Goal: Information Seeking & Learning: Learn about a topic

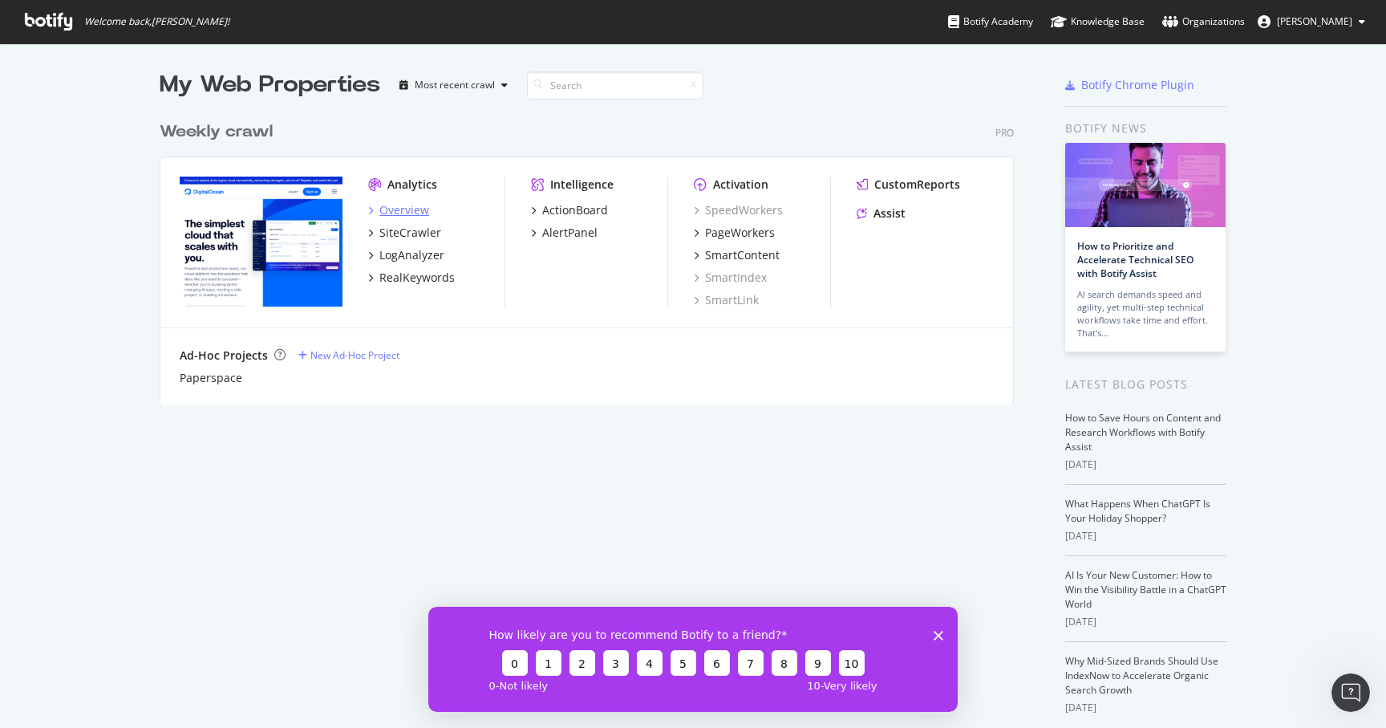
click at [411, 212] on div "Overview" at bounding box center [404, 210] width 50 height 16
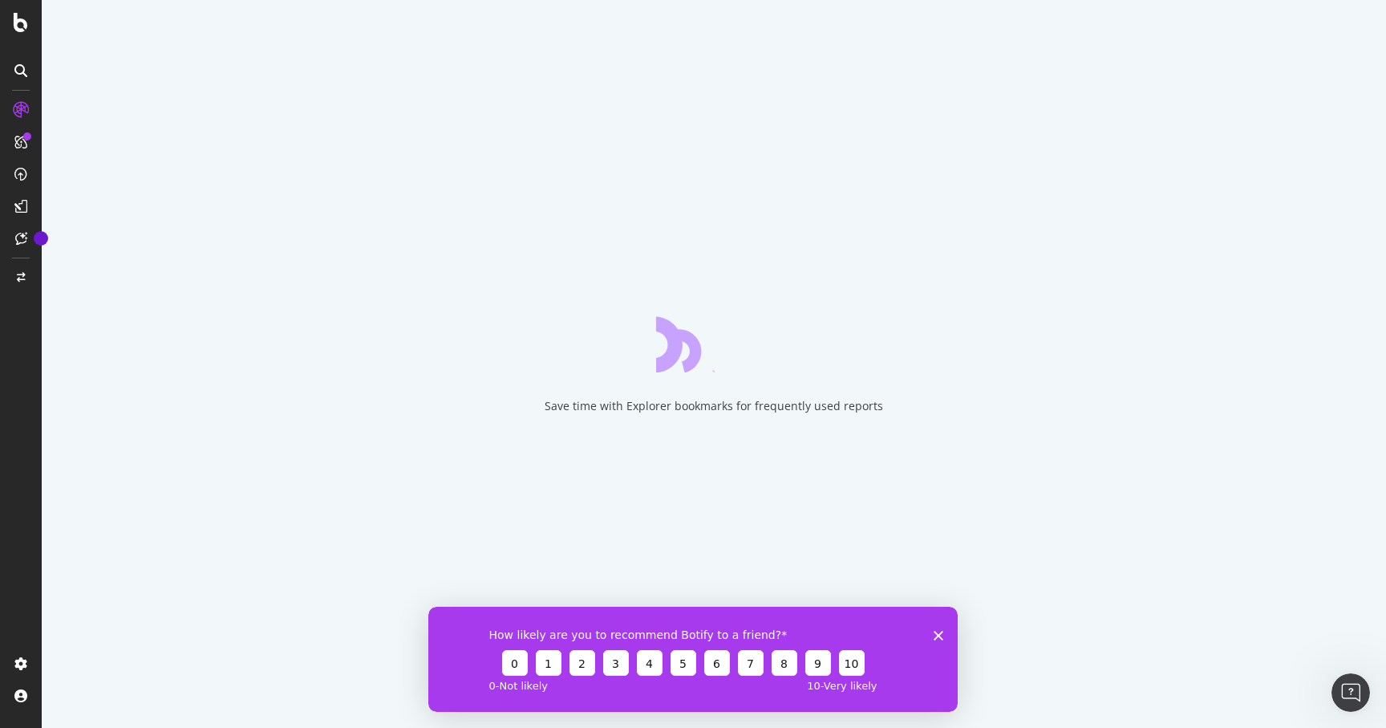
click at [940, 635] on polygon "Close survey" at bounding box center [939, 635] width 10 height 10
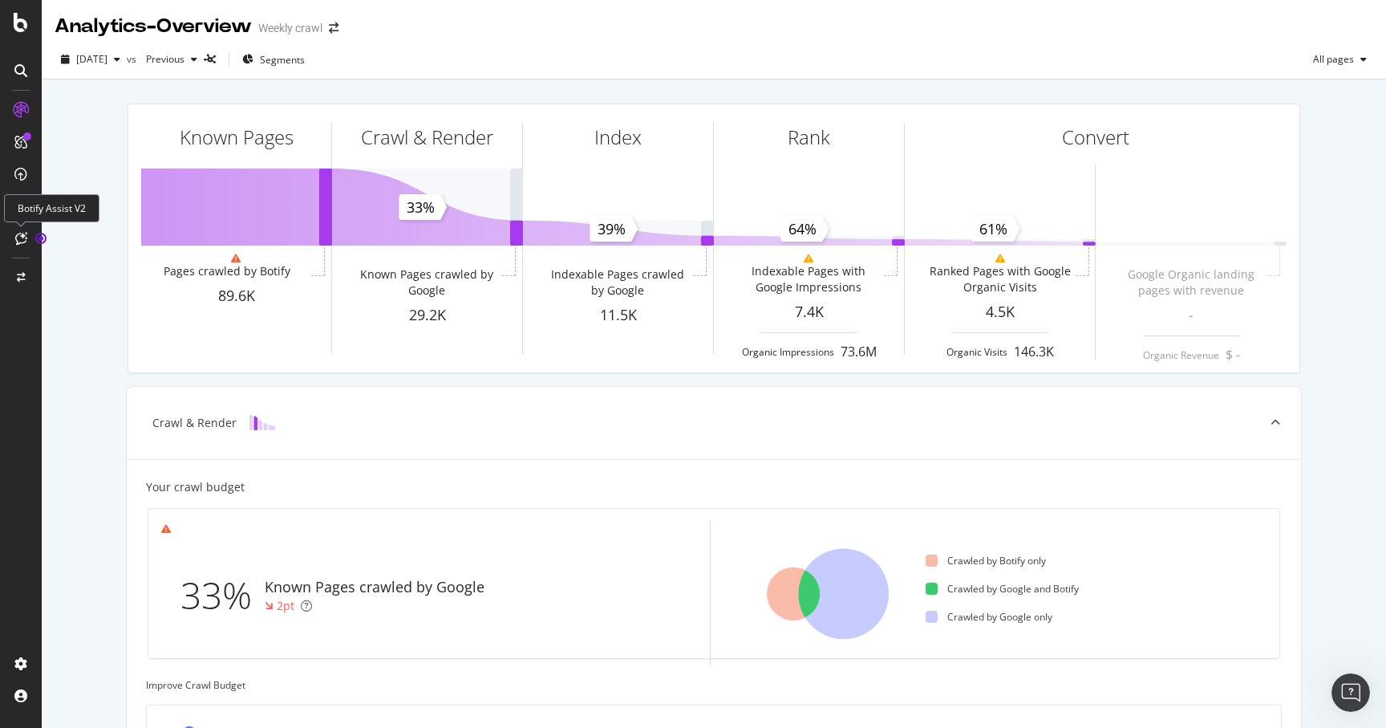
click at [18, 228] on div at bounding box center [21, 238] width 26 height 26
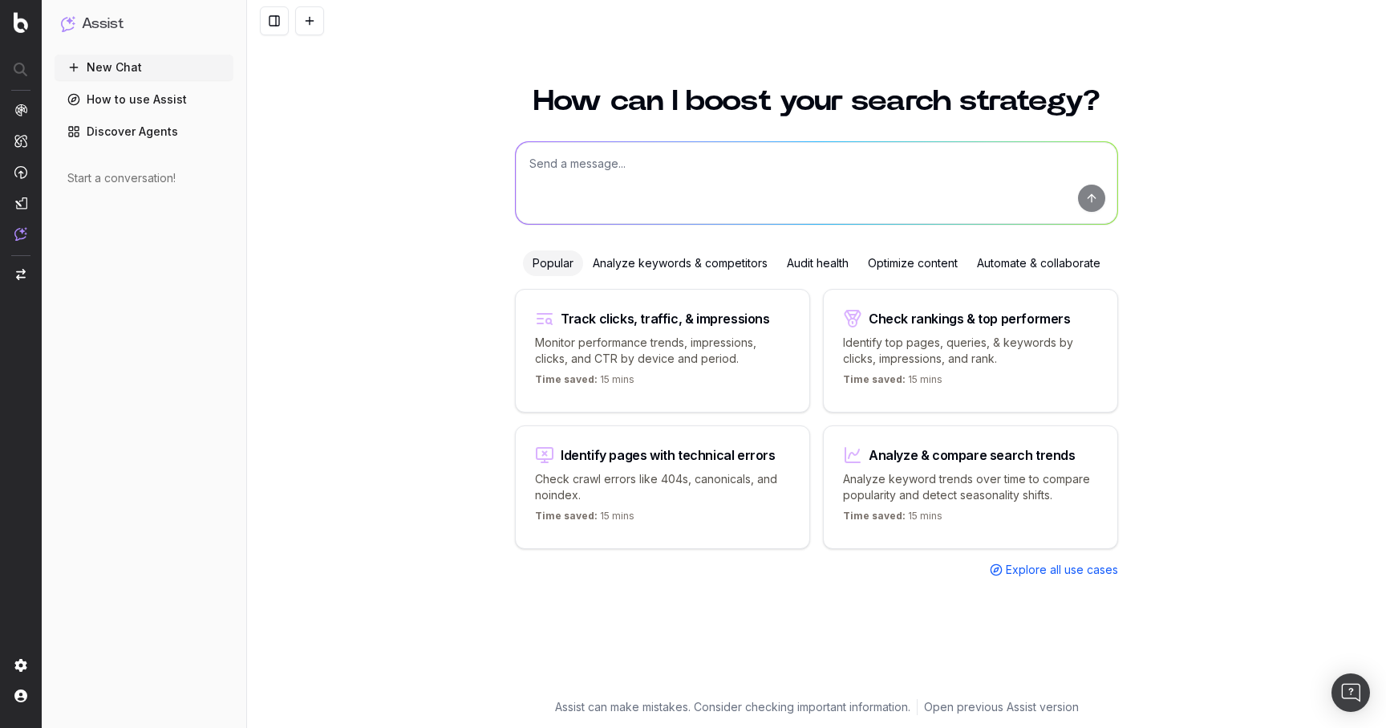
click at [623, 176] on textarea at bounding box center [817, 183] width 602 height 82
click at [764, 320] on div "Track clicks, traffic, & impressions" at bounding box center [662, 318] width 255 height 19
type textarea "Change in clicks/CTR/impressions over last 28 days vs last (branded vs non-bran…"
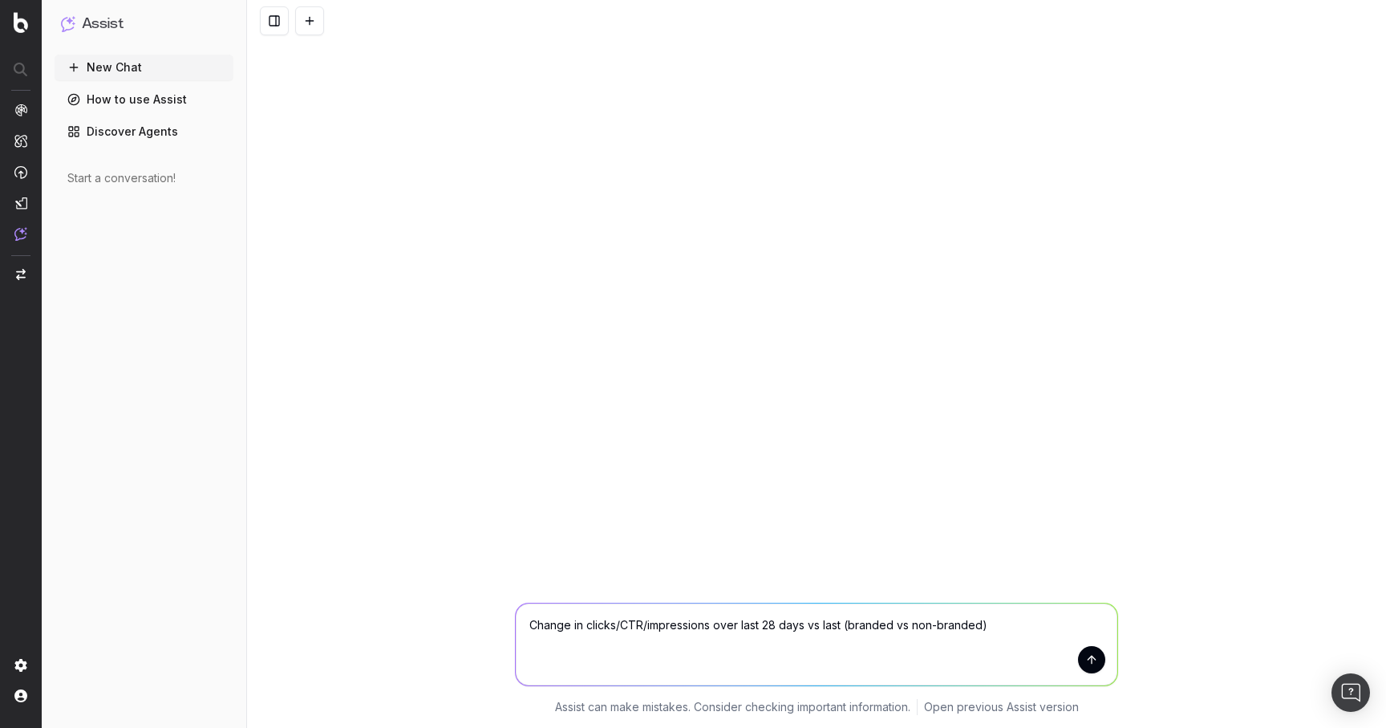
click at [1082, 656] on button "submit" at bounding box center [1091, 659] width 27 height 27
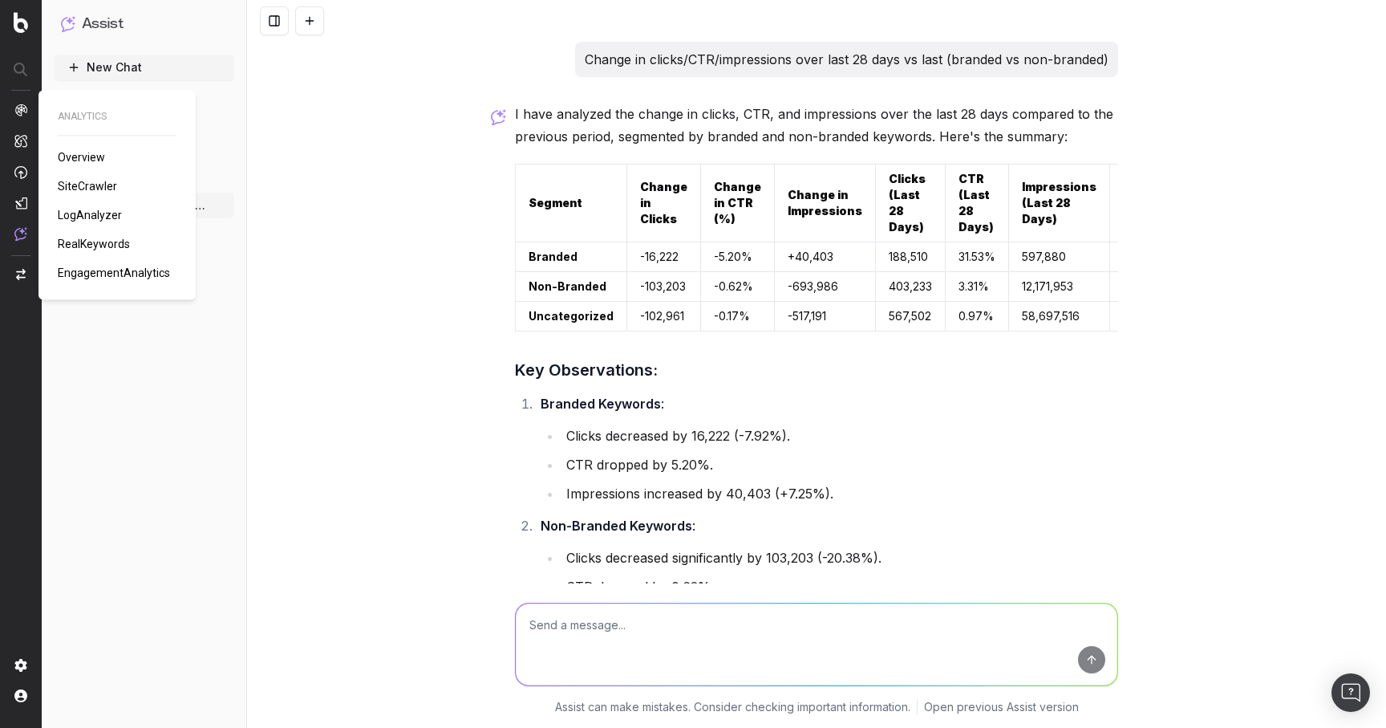
click at [25, 114] on img at bounding box center [20, 109] width 13 height 13
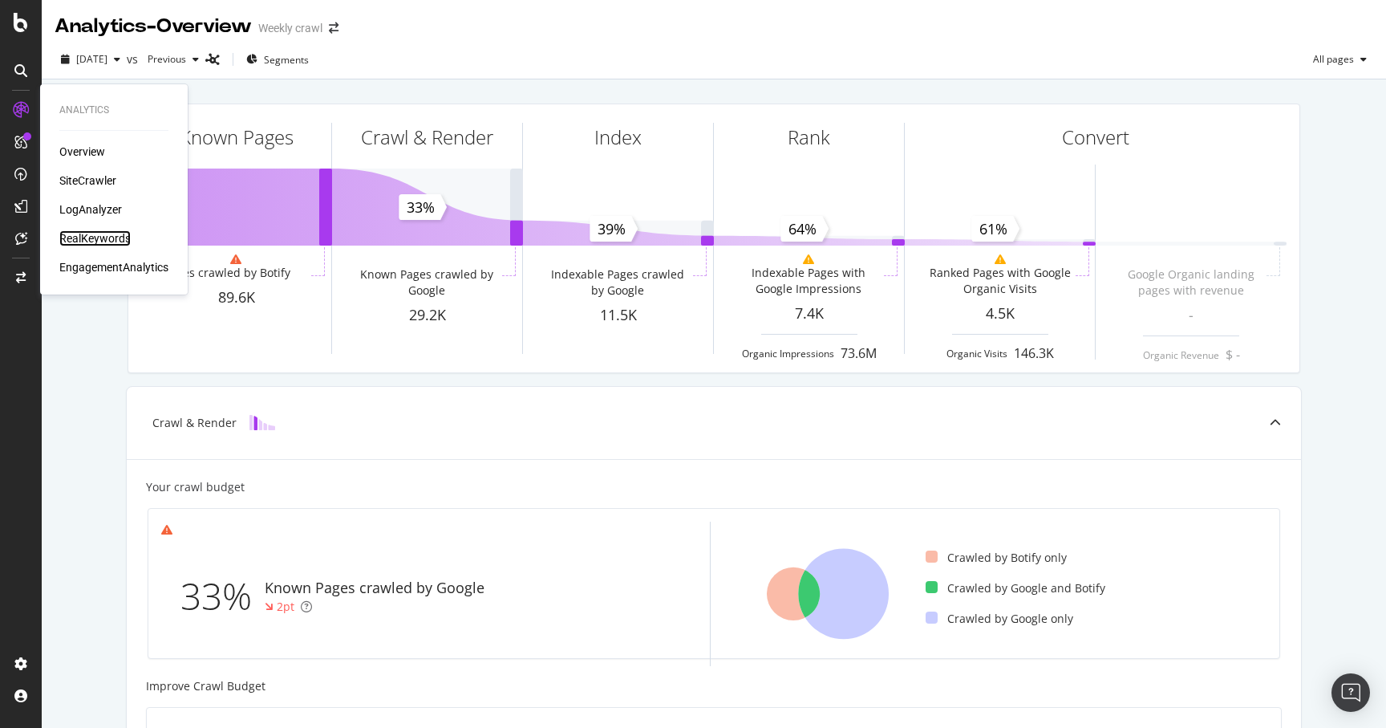
click at [94, 243] on div "RealKeywords" at bounding box center [94, 238] width 71 height 16
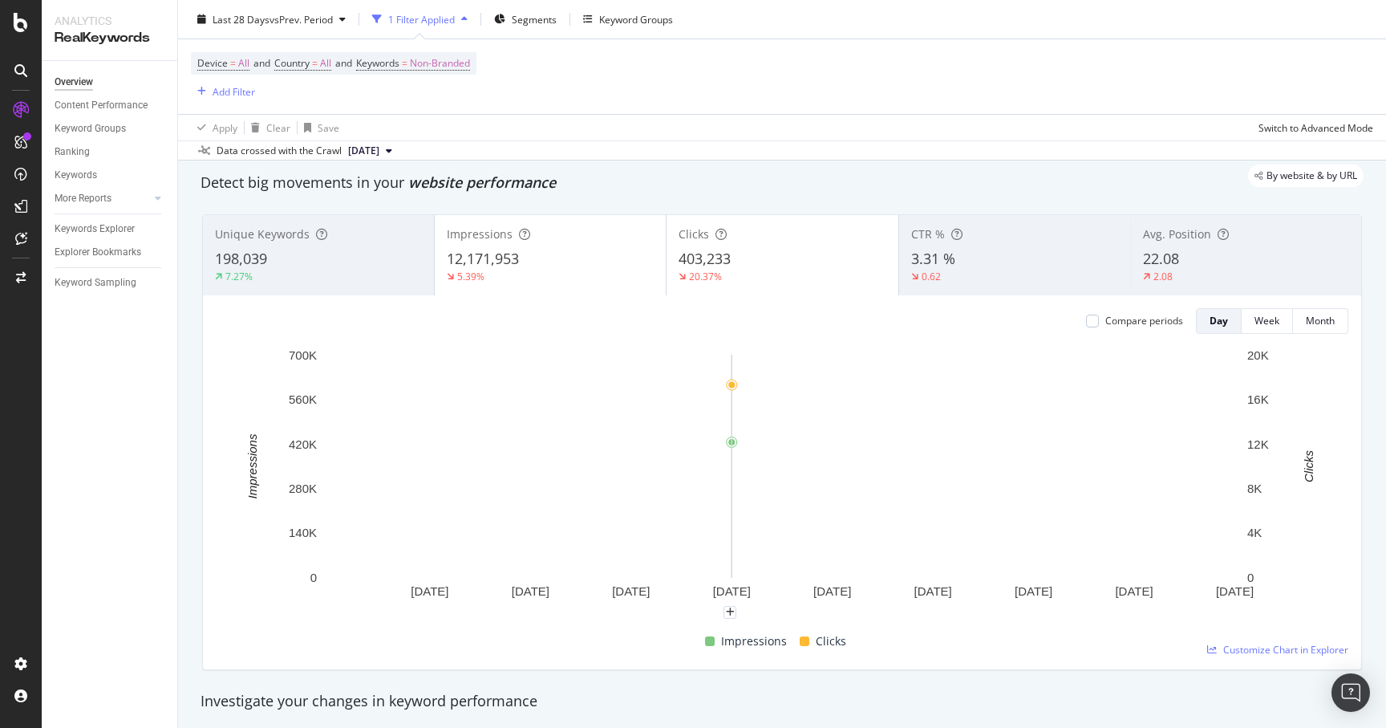
scroll to position [74, 0]
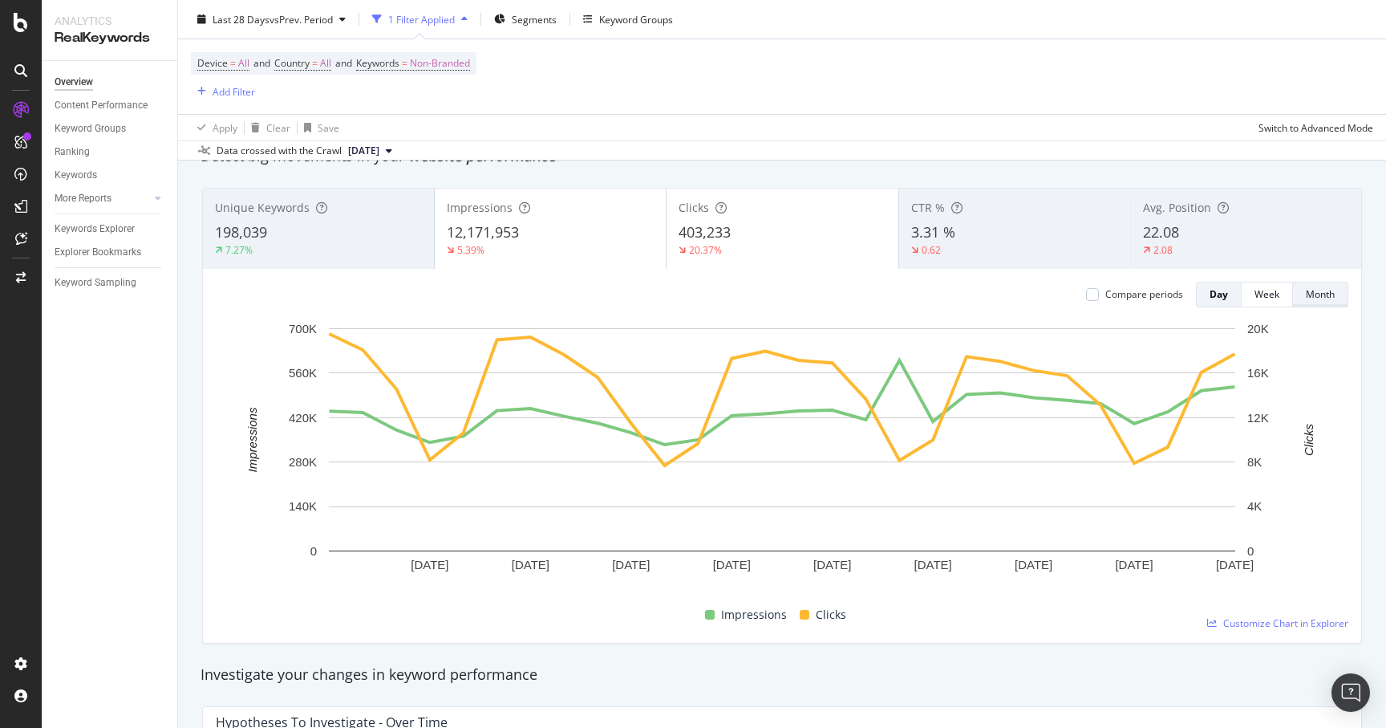
click at [1331, 298] on div "Month" at bounding box center [1320, 294] width 29 height 14
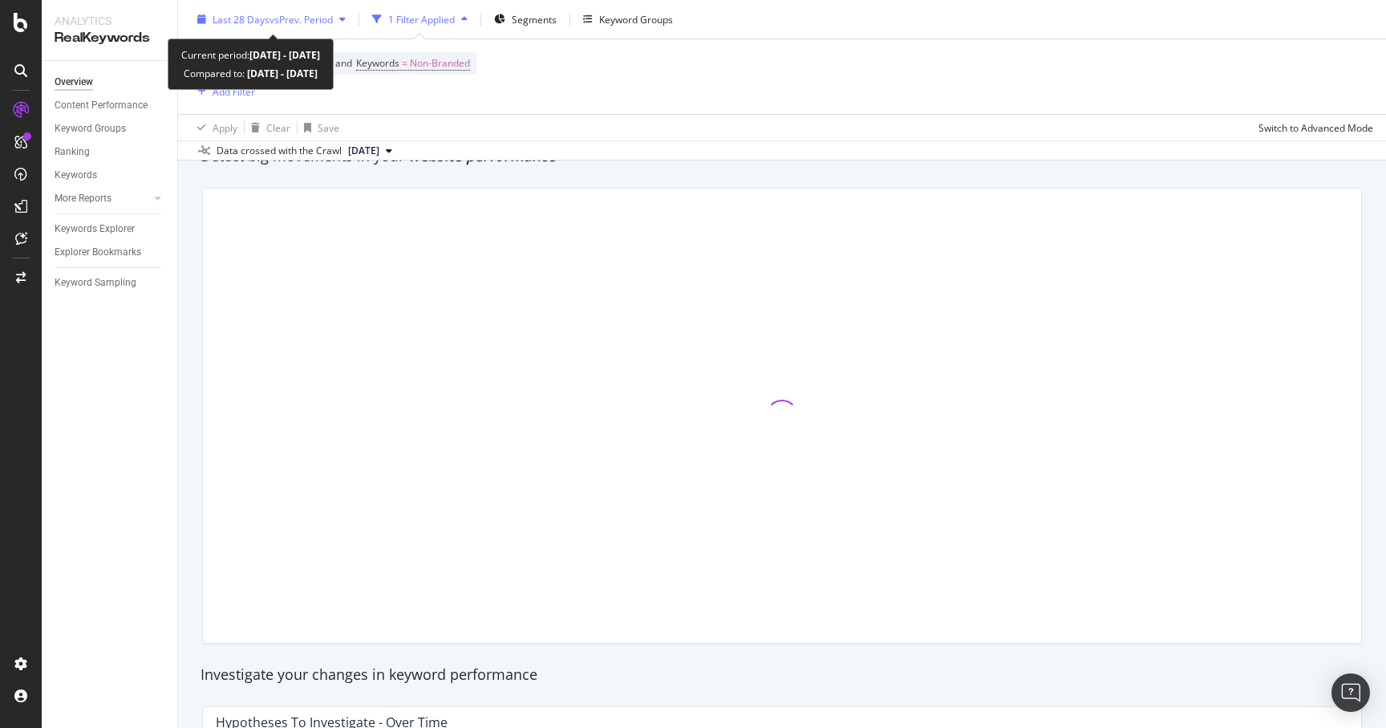
click at [286, 16] on span "vs Prev. Period" at bounding box center [301, 19] width 63 height 14
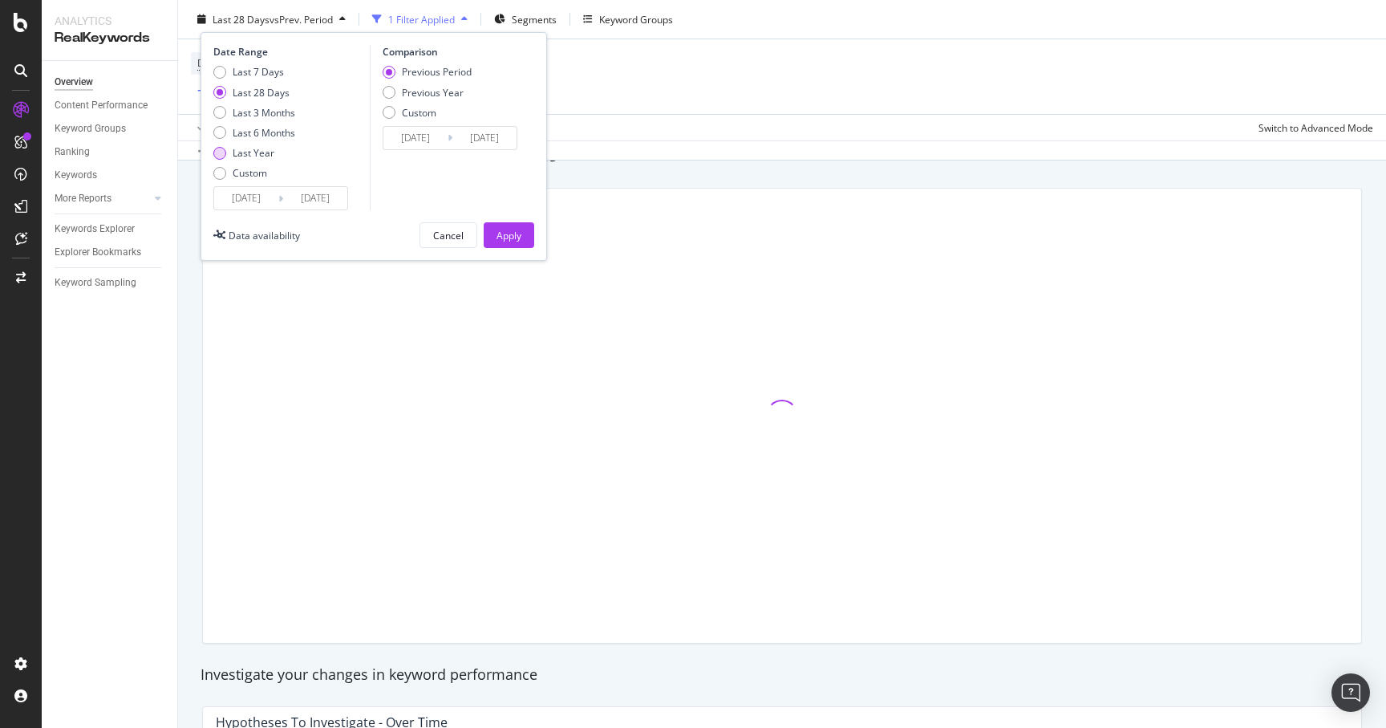
click at [258, 148] on div "Last Year" at bounding box center [254, 153] width 42 height 14
type input "[DATE]"
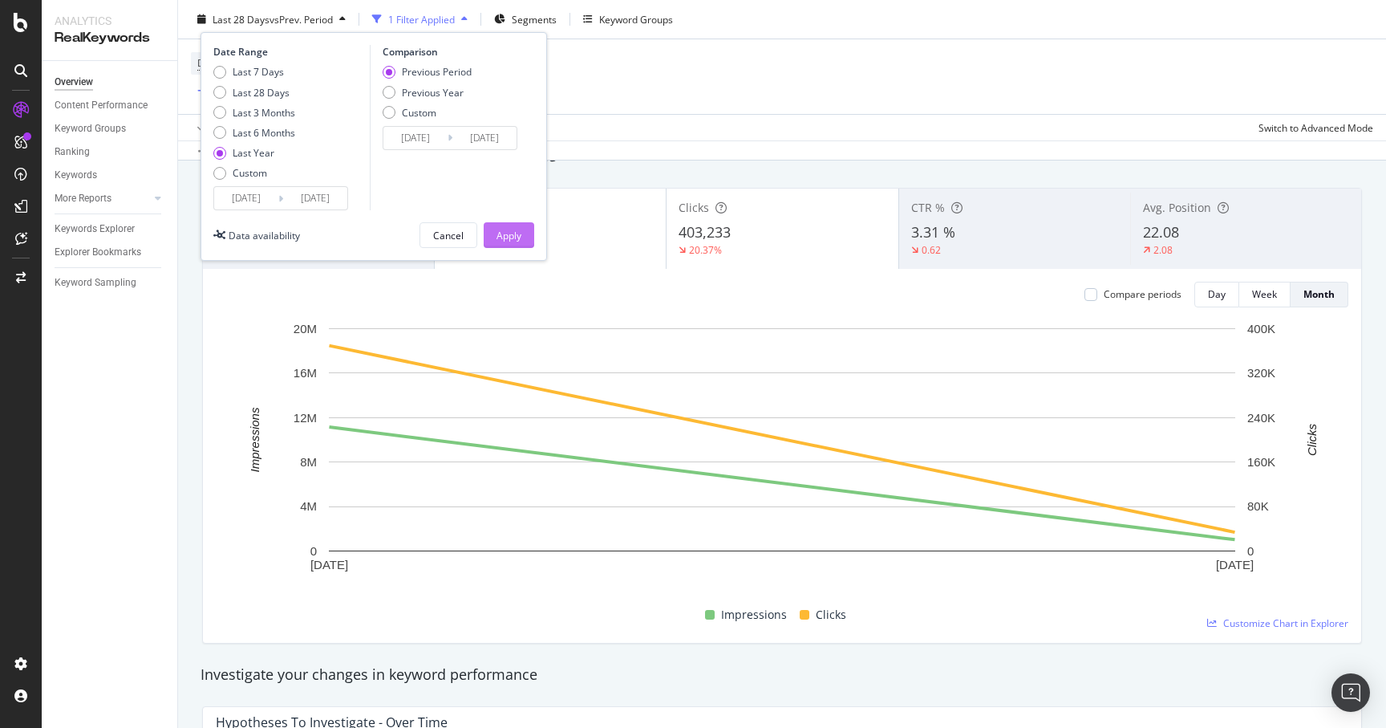
click at [501, 238] on div "Apply" at bounding box center [509, 235] width 25 height 14
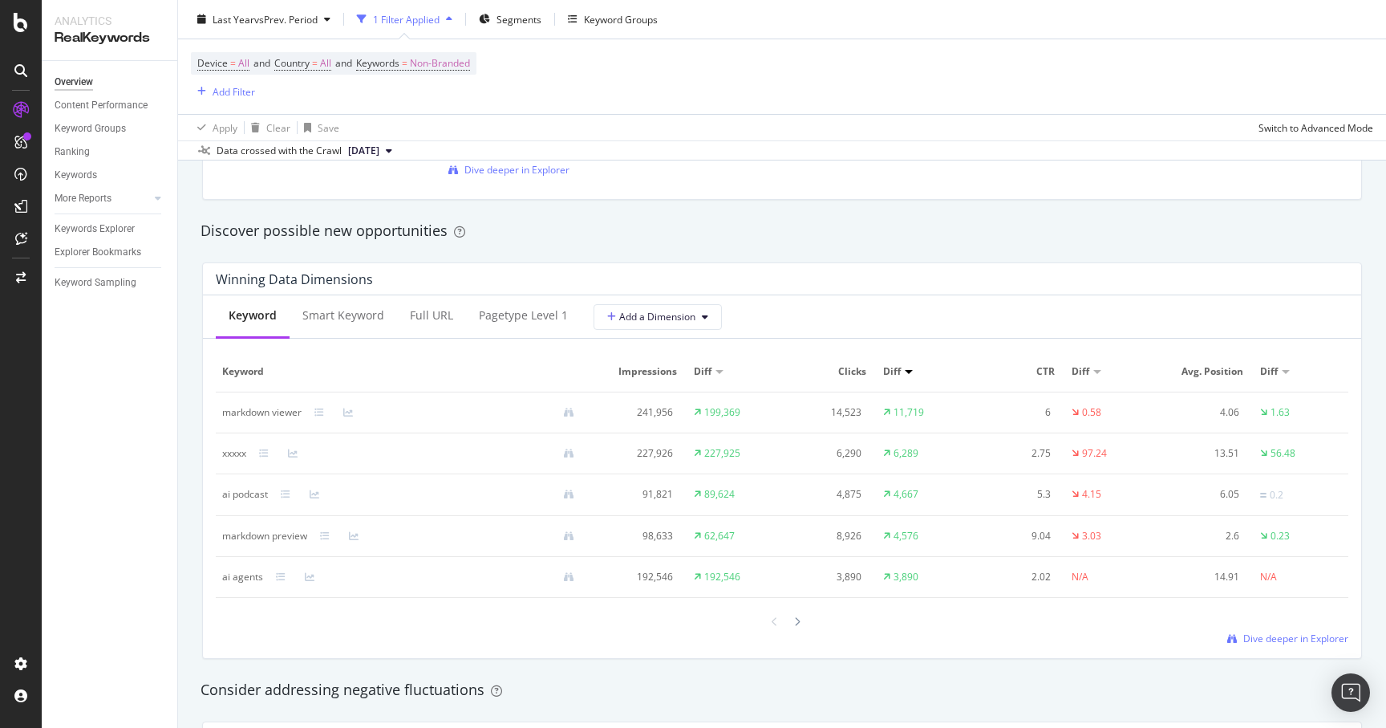
scroll to position [1329, 0]
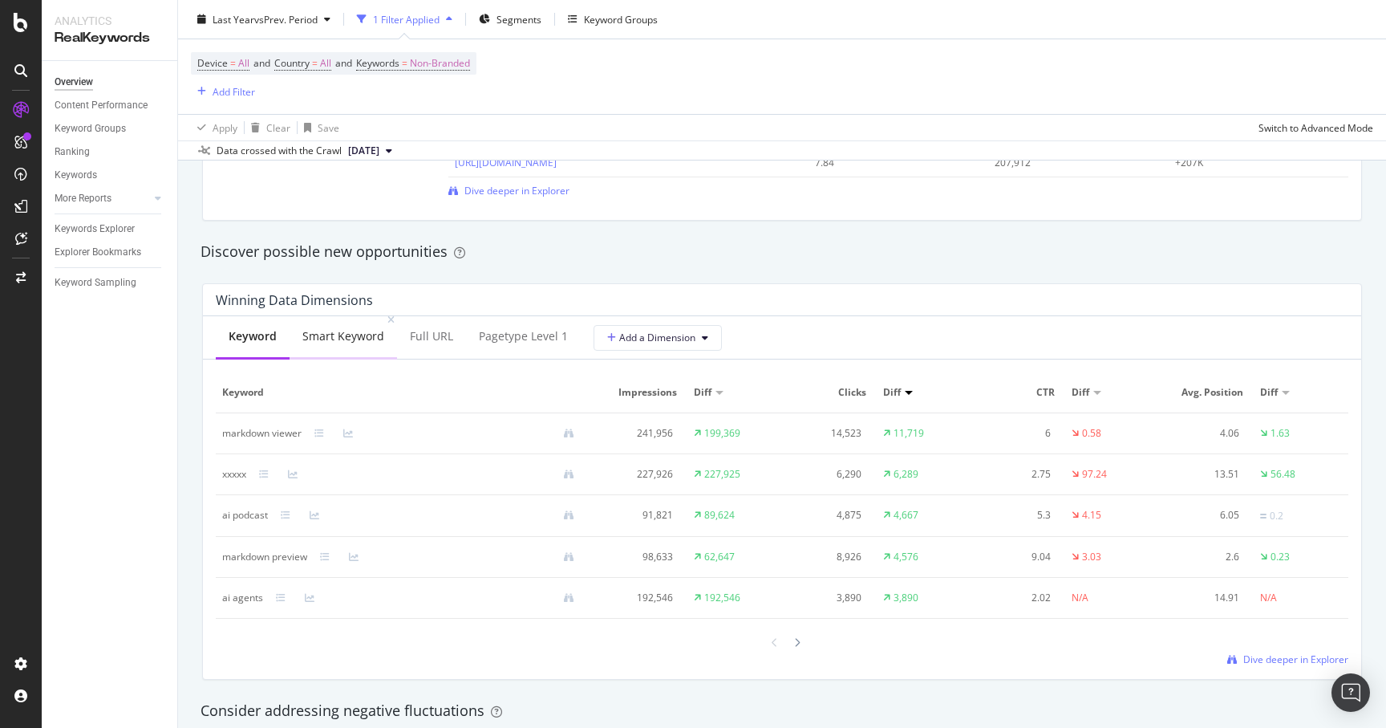
click at [349, 345] on div "Smart Keyword" at bounding box center [344, 337] width 108 height 44
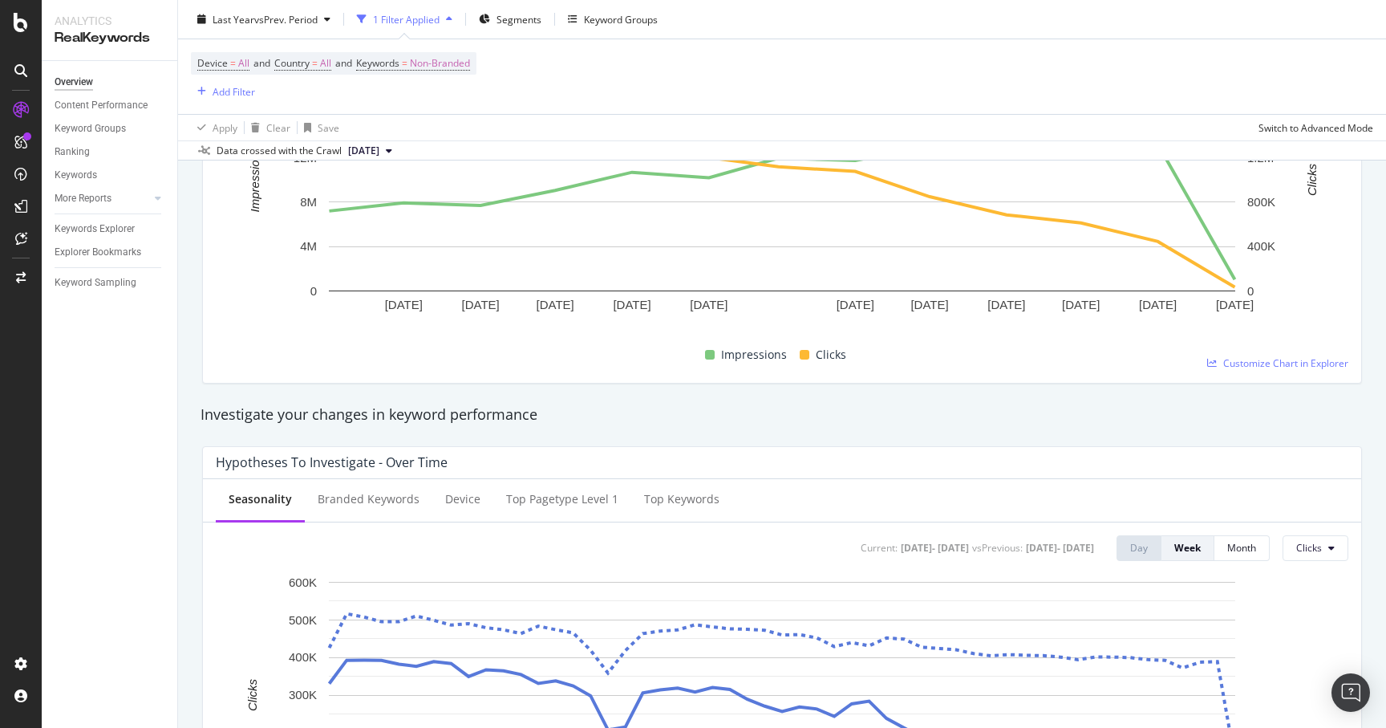
scroll to position [206, 0]
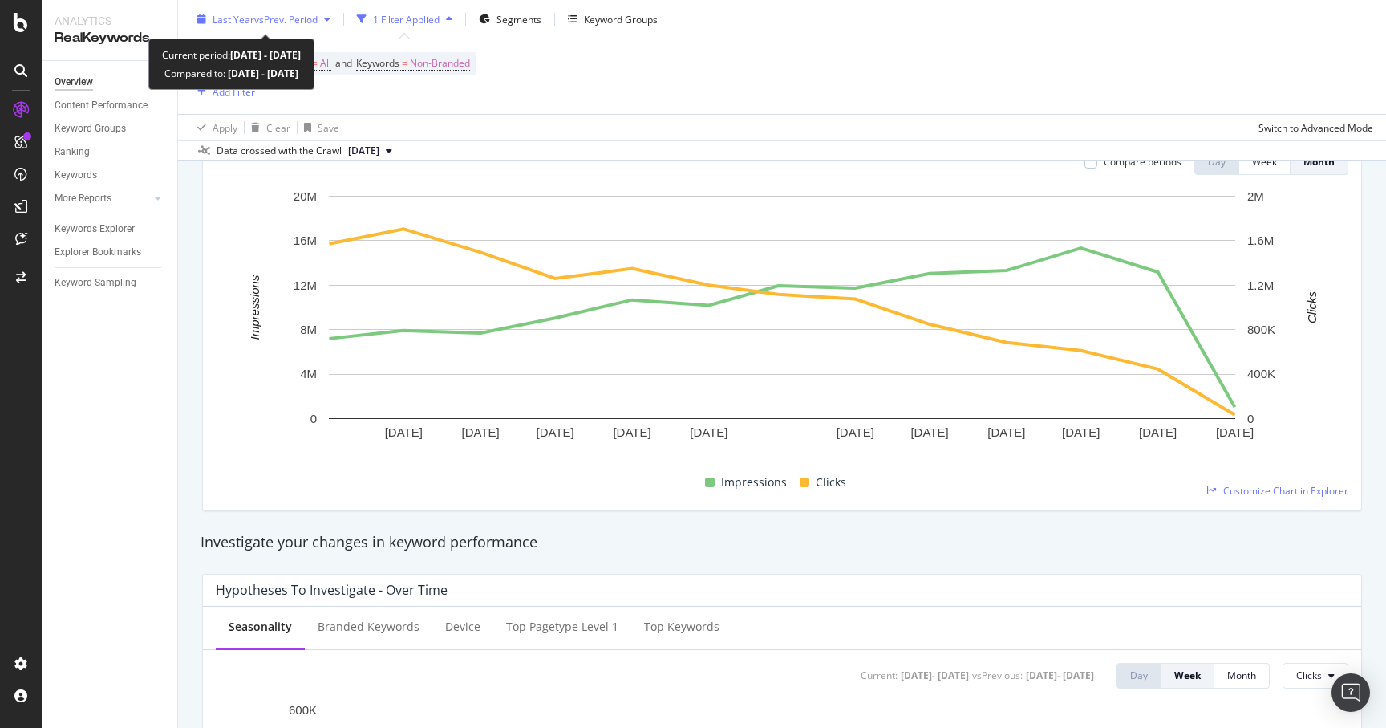
click at [275, 17] on span "vs Prev. Period" at bounding box center [285, 19] width 63 height 14
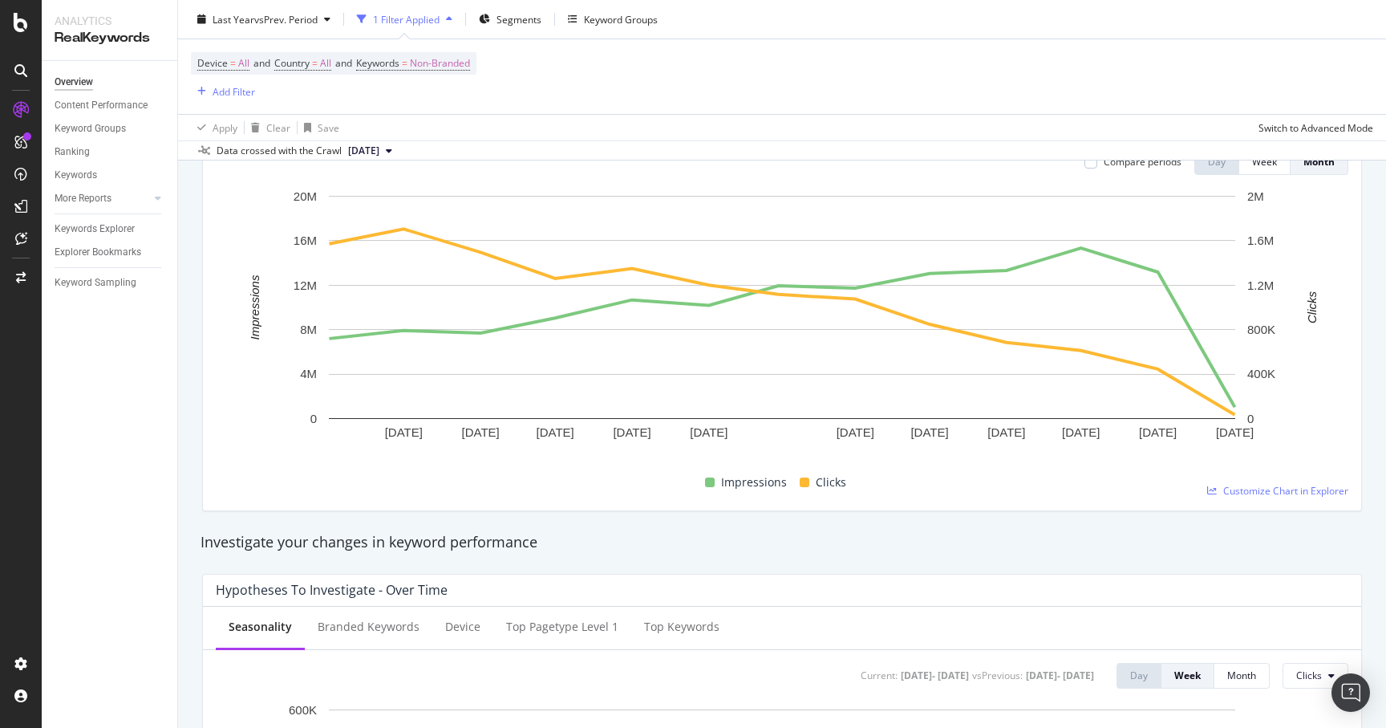
click at [603, 154] on div "Data crossed with the Crawl [DATE]" at bounding box center [782, 149] width 1208 height 19
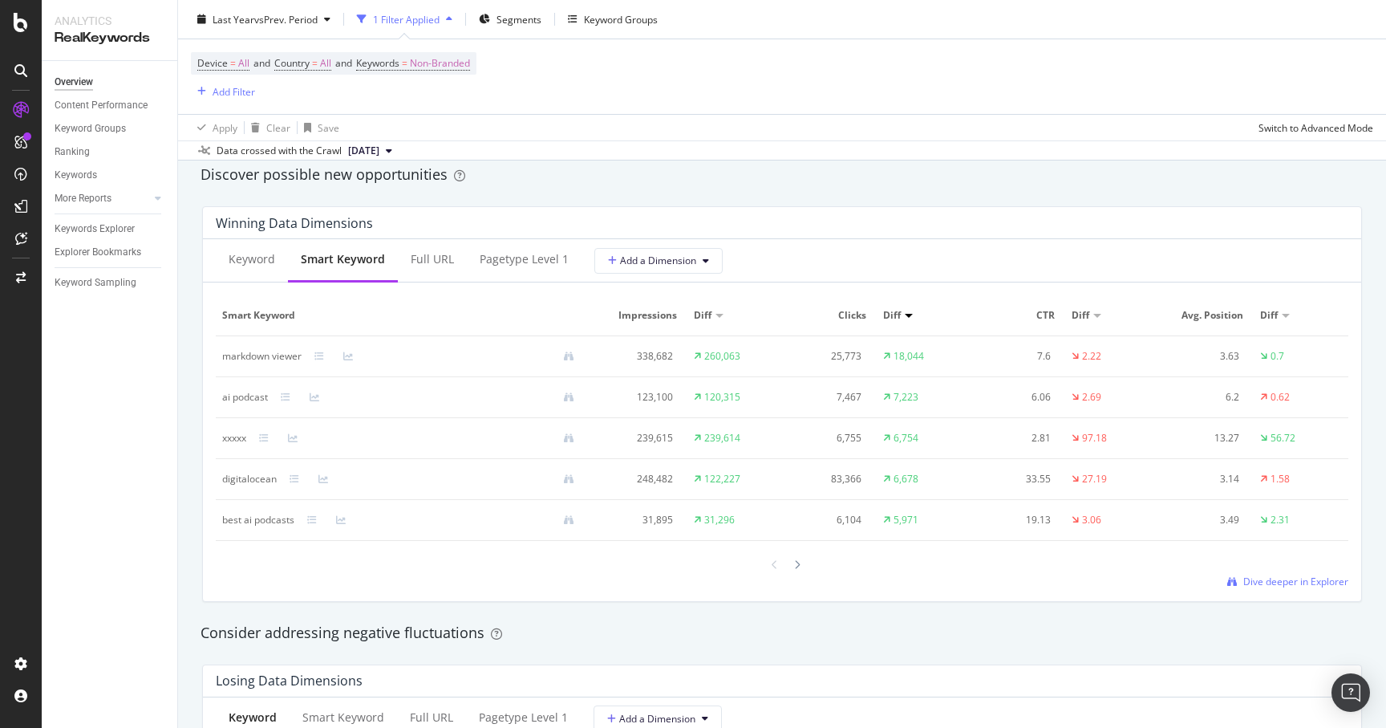
scroll to position [1420, 0]
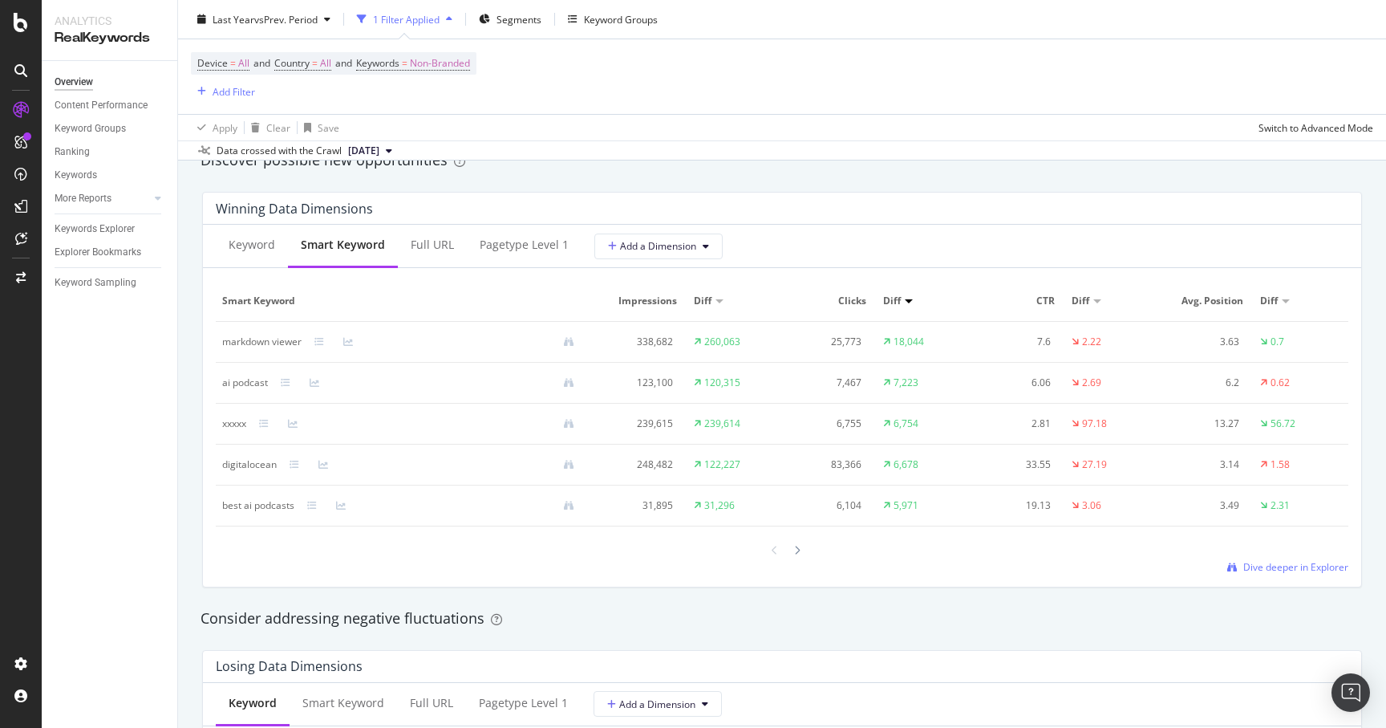
click at [907, 302] on div at bounding box center [909, 301] width 8 height 4
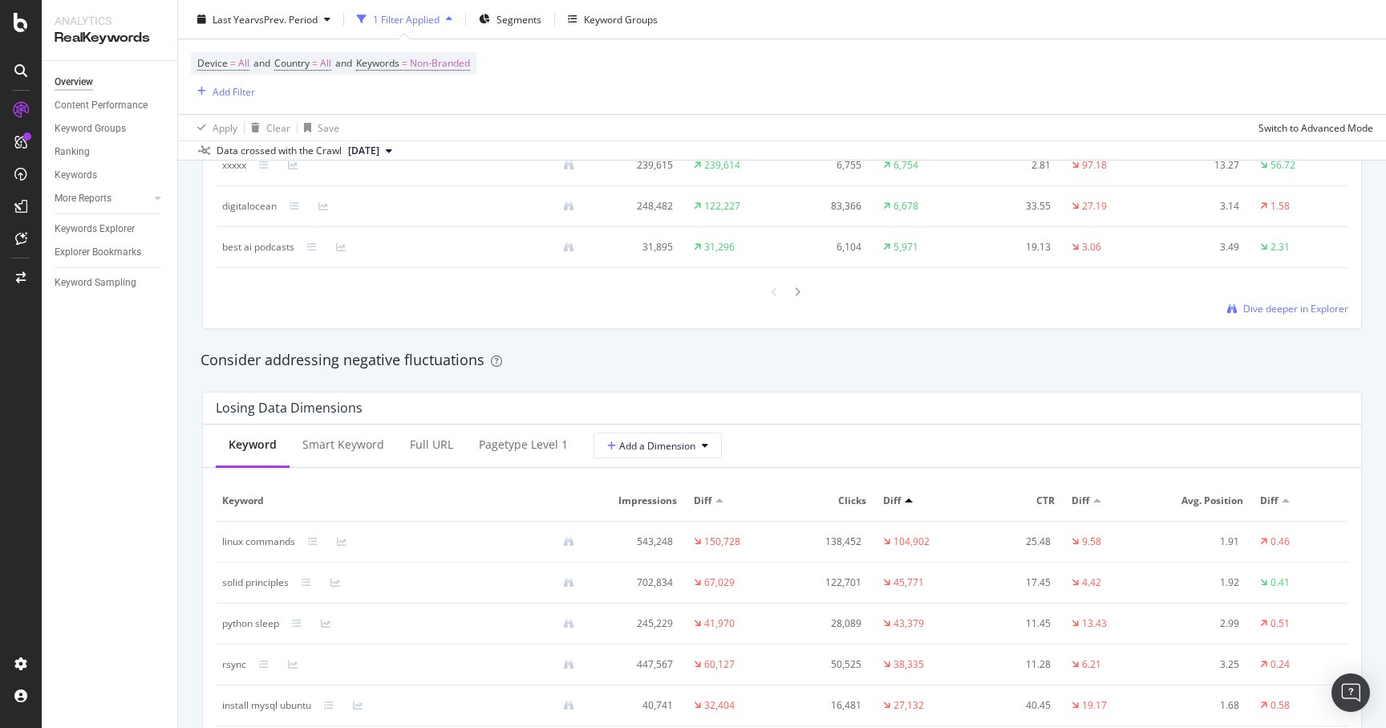
scroll to position [1811, 0]
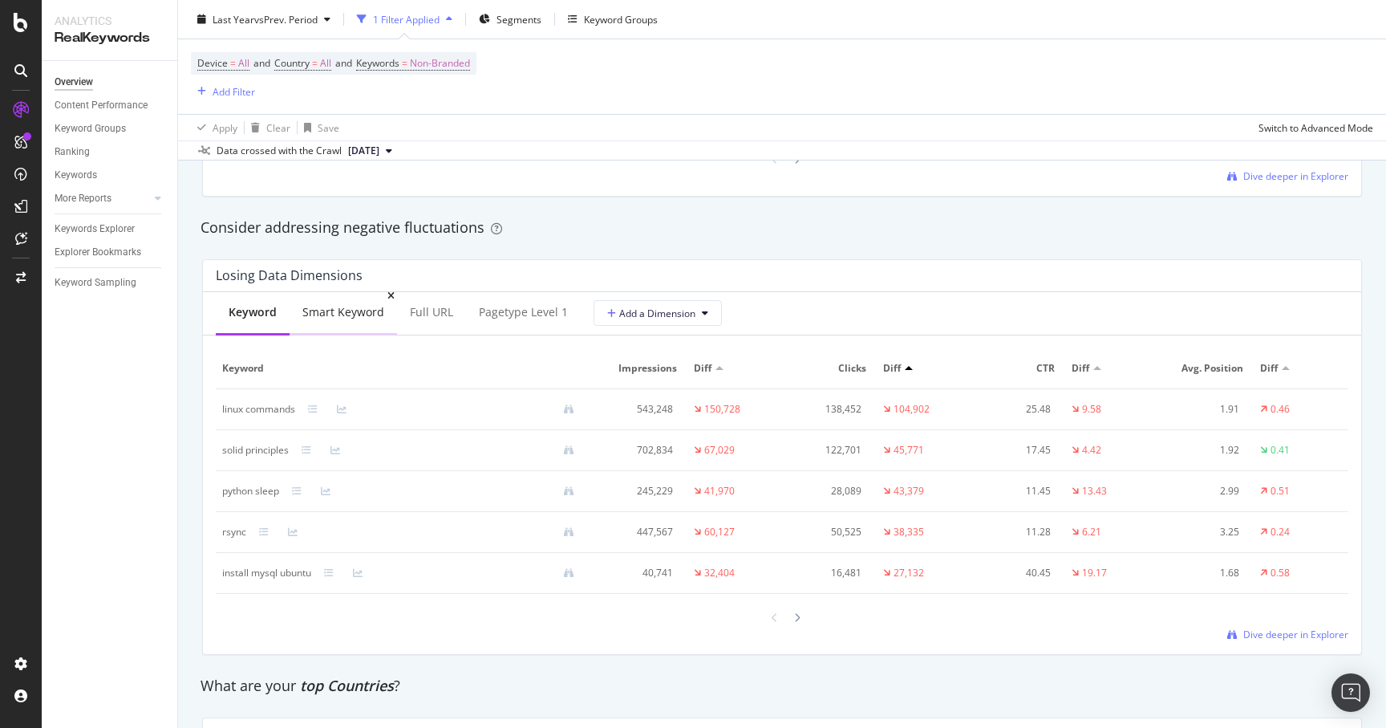
click at [346, 307] on div "Smart Keyword" at bounding box center [343, 312] width 82 height 16
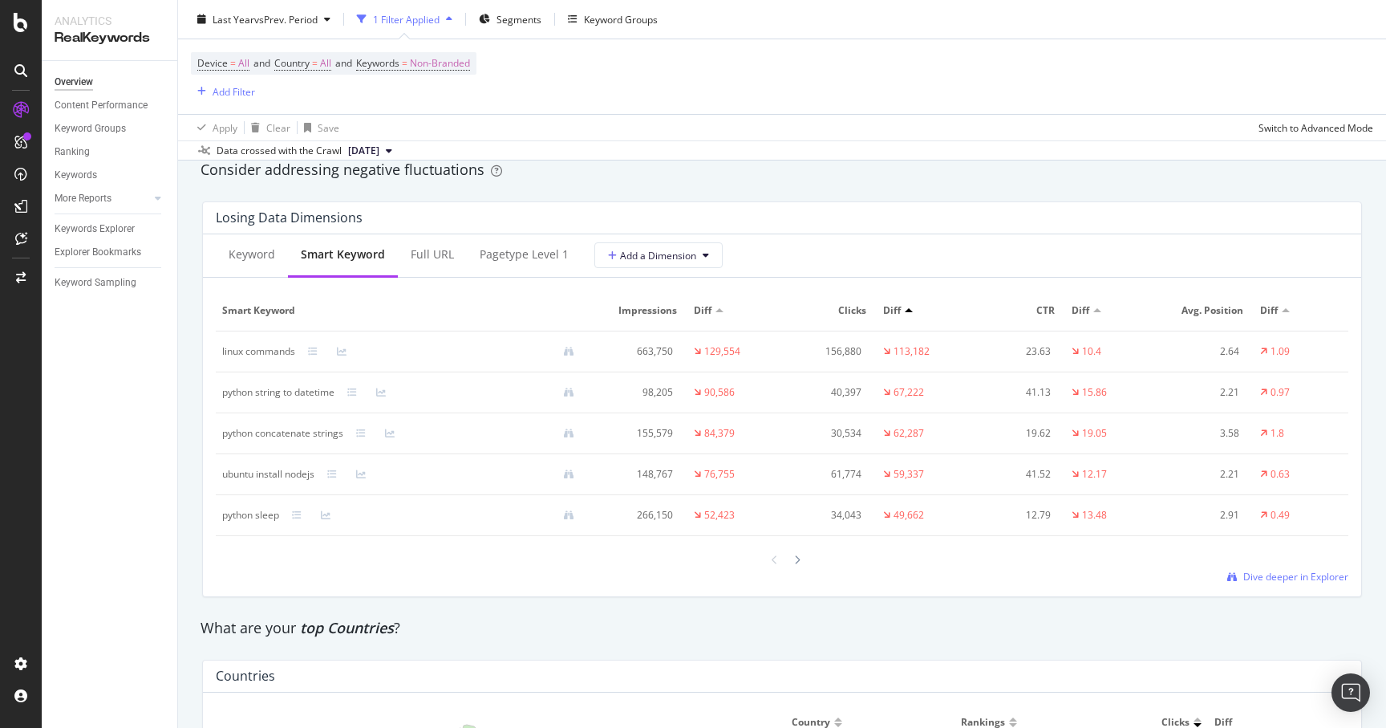
scroll to position [1840, 0]
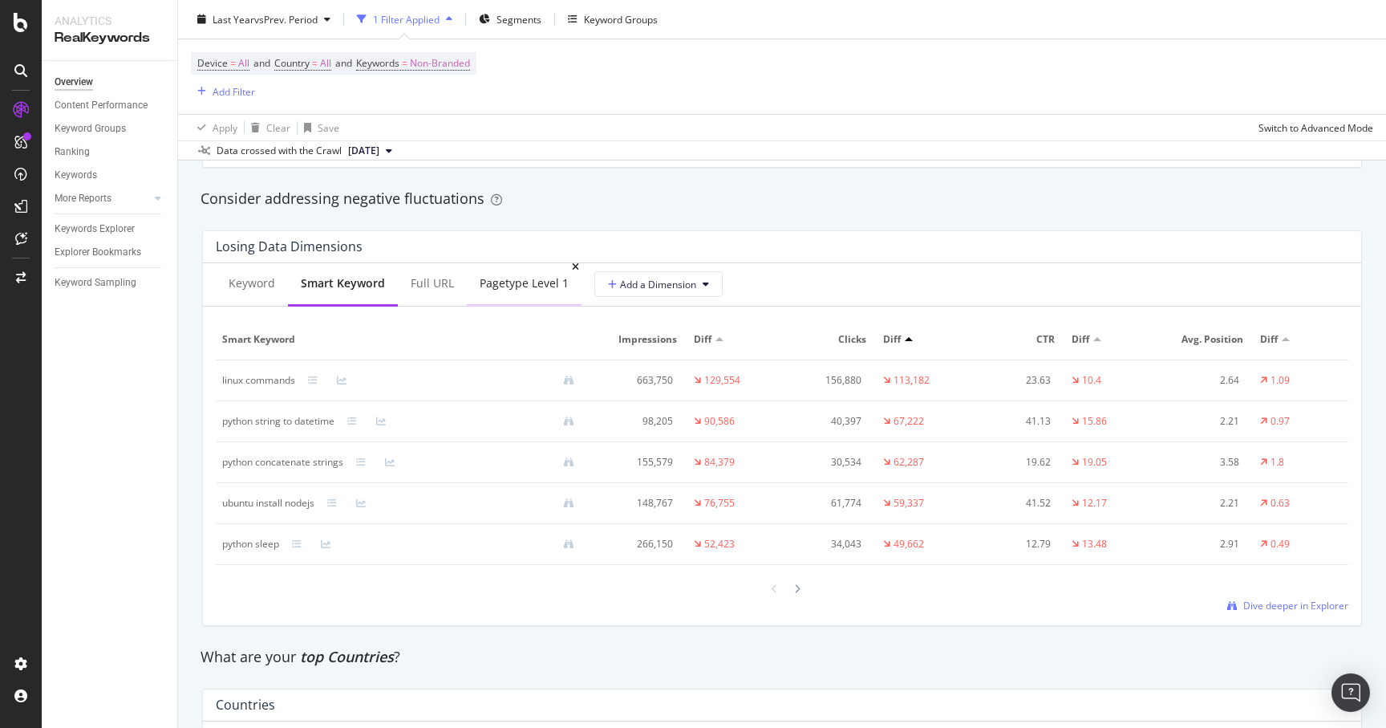
click at [482, 283] on div "pagetype Level 1" at bounding box center [524, 283] width 89 height 16
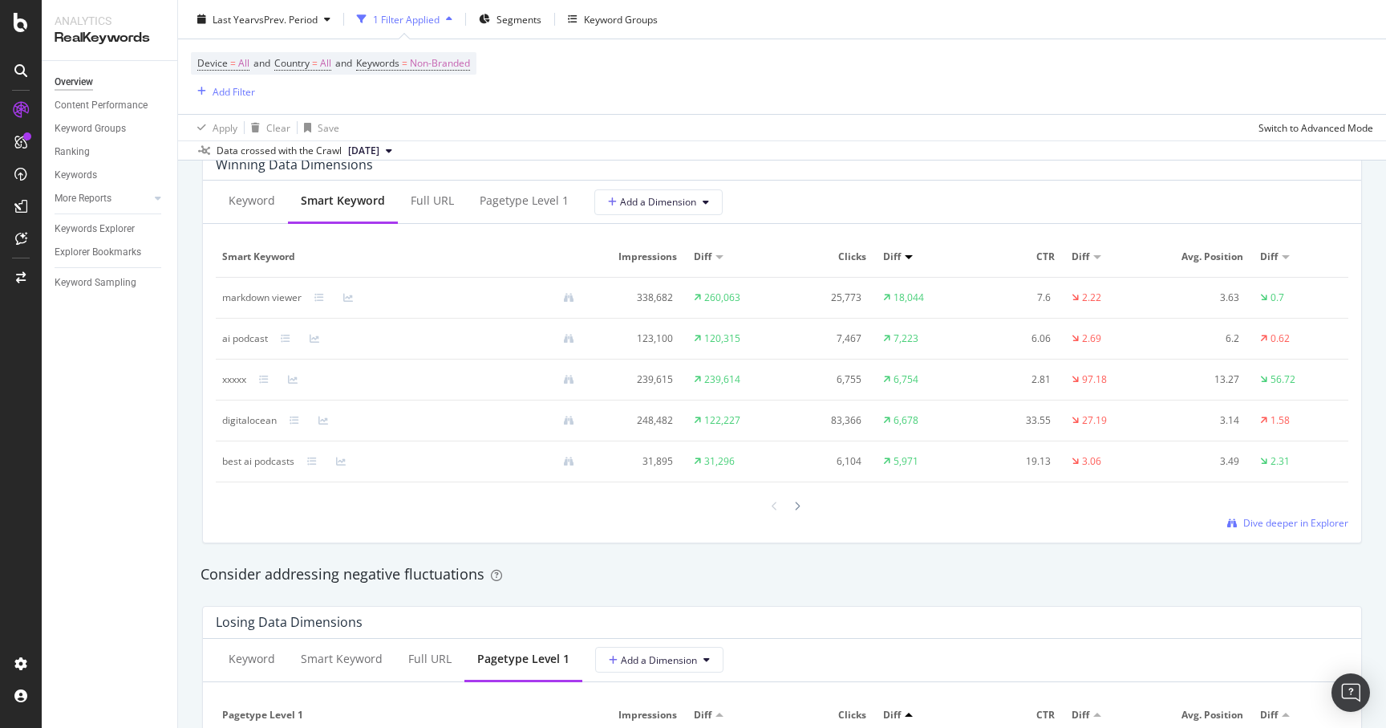
scroll to position [1405, 0]
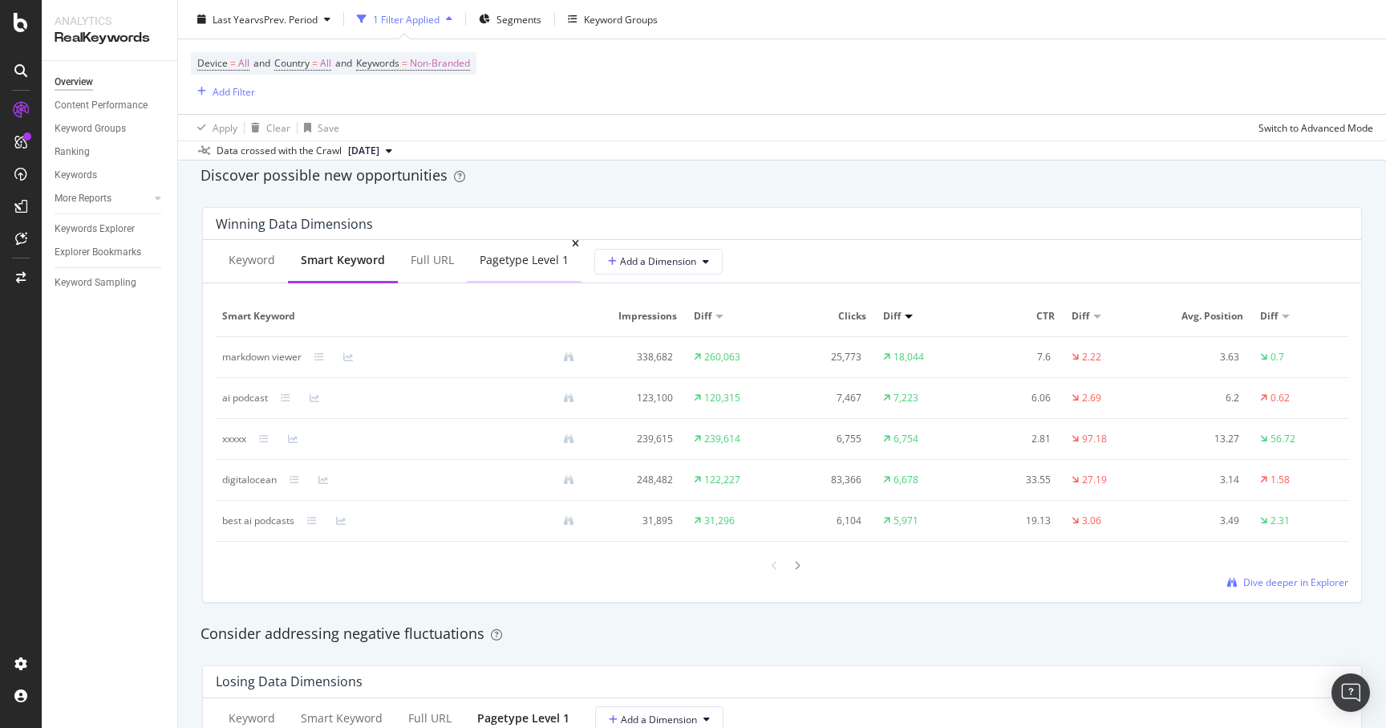
click at [480, 264] on div "pagetype Level 1" at bounding box center [524, 260] width 89 height 16
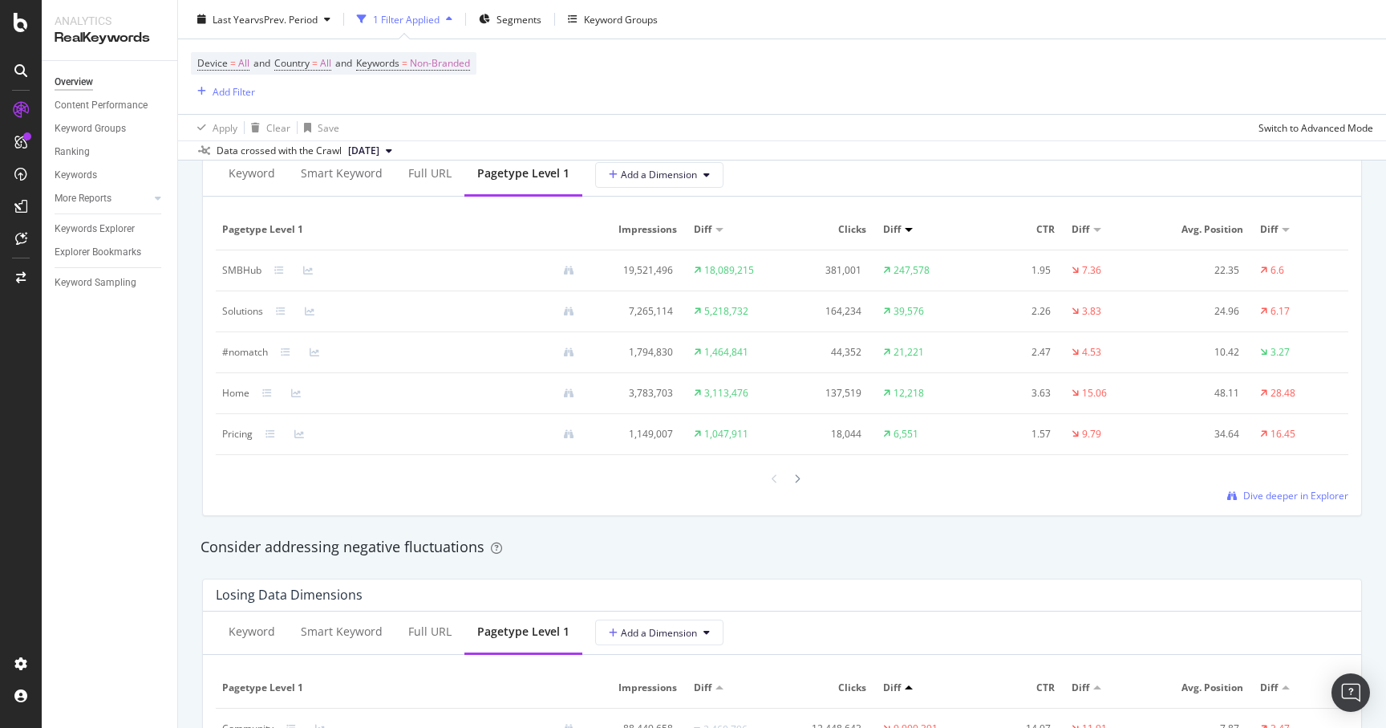
scroll to position [1502, 0]
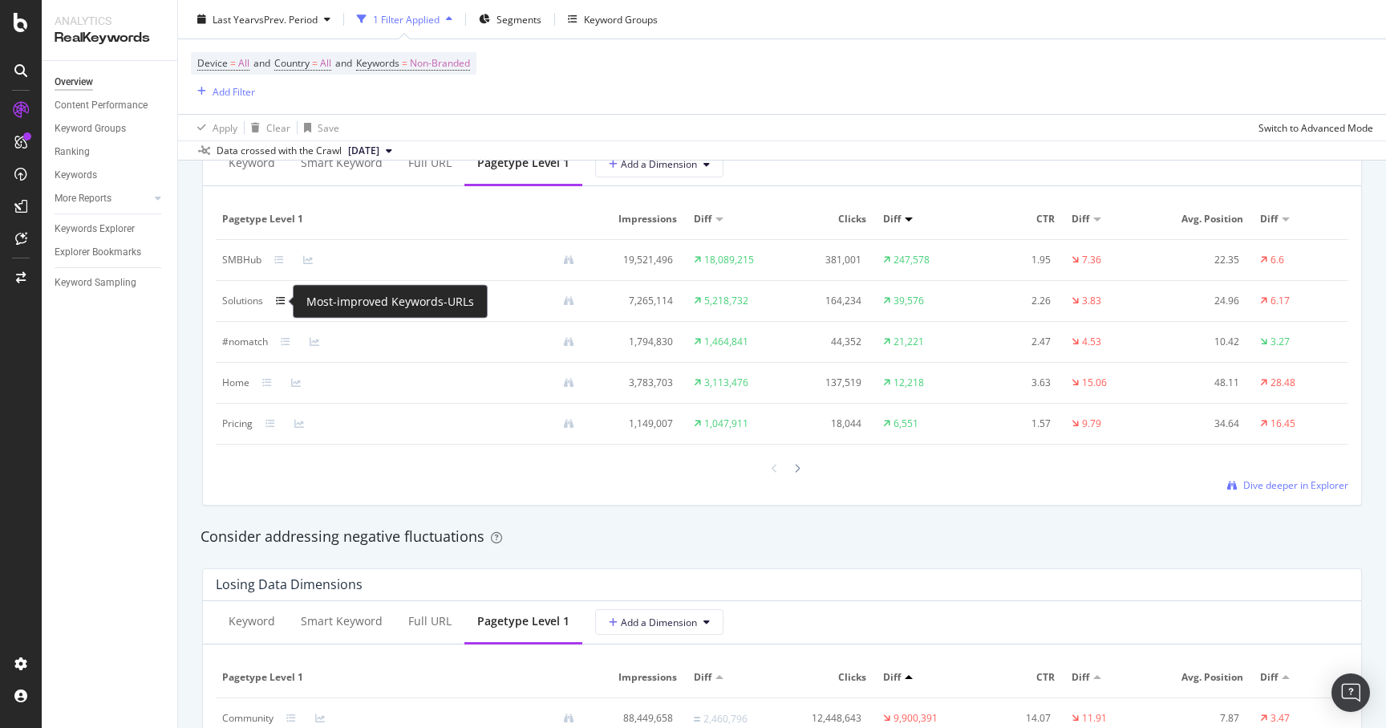
click at [286, 300] on icon at bounding box center [281, 301] width 10 height 10
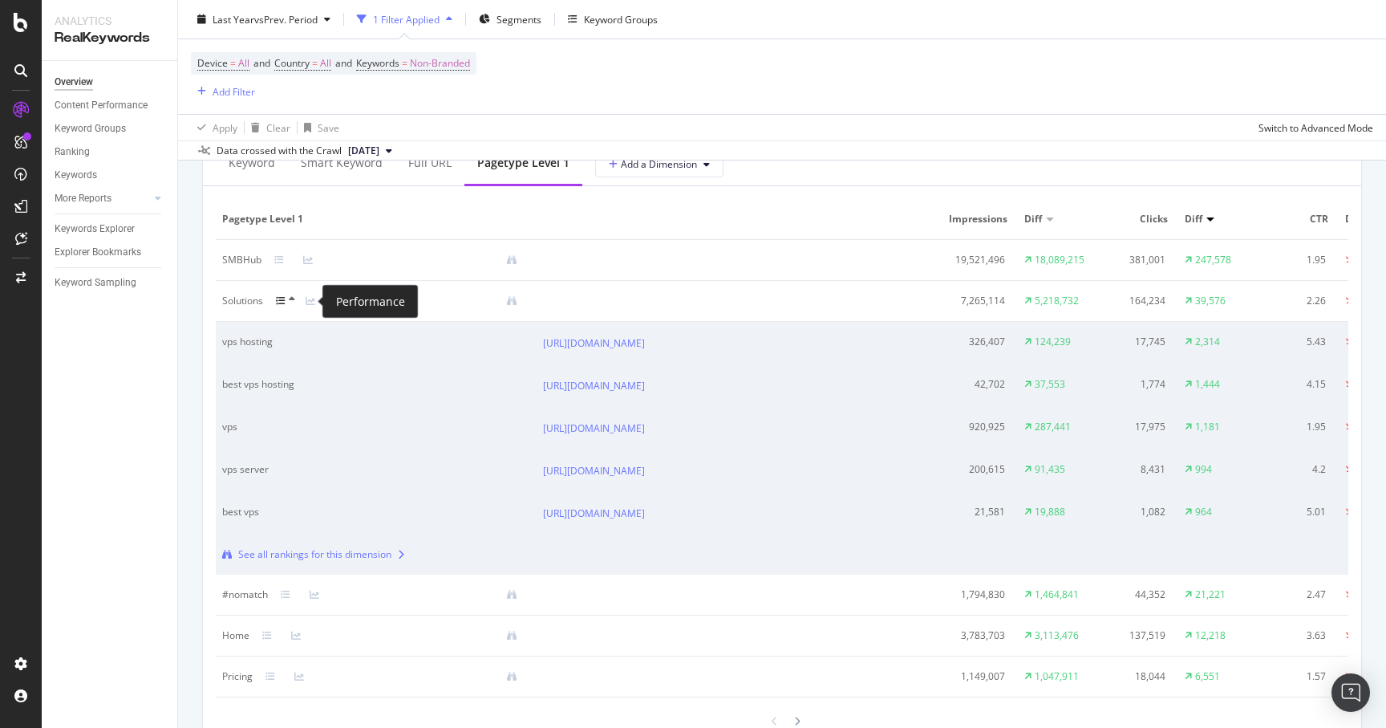
click at [314, 302] on icon at bounding box center [311, 301] width 10 height 10
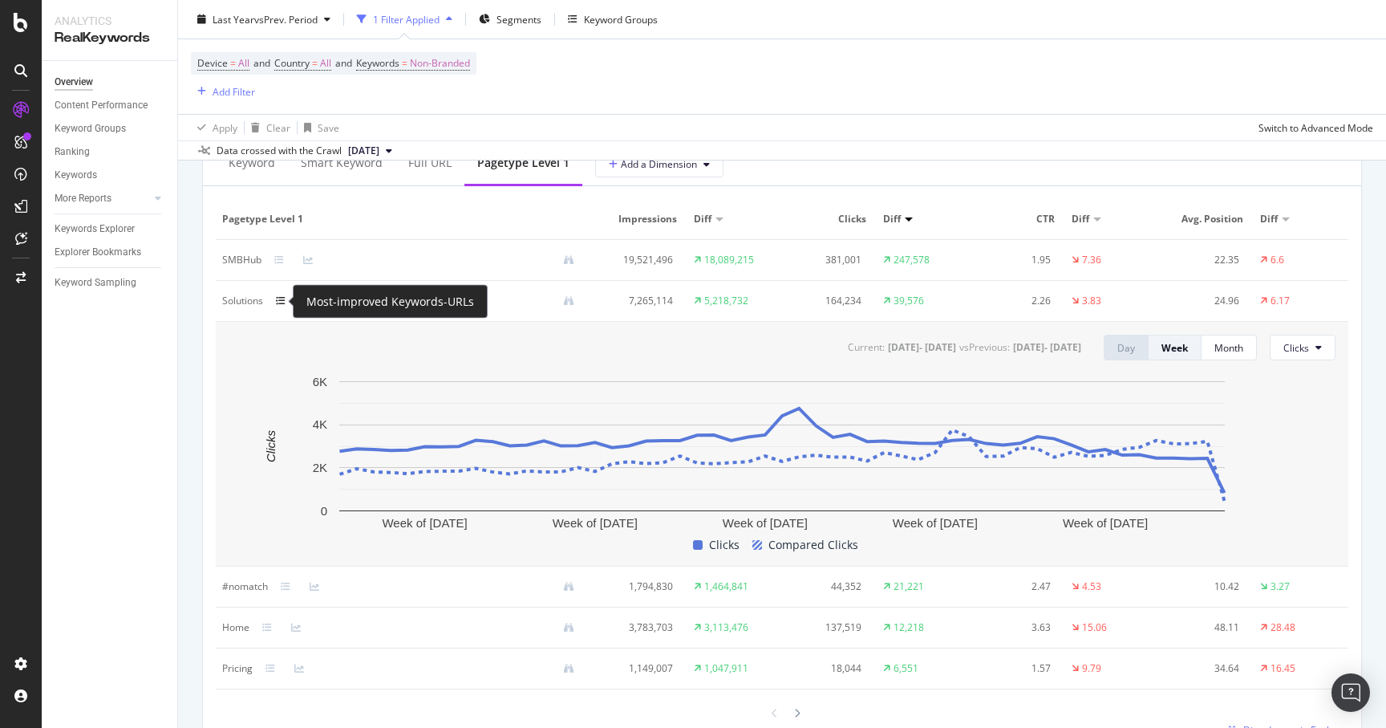
click at [283, 302] on icon at bounding box center [281, 301] width 10 height 10
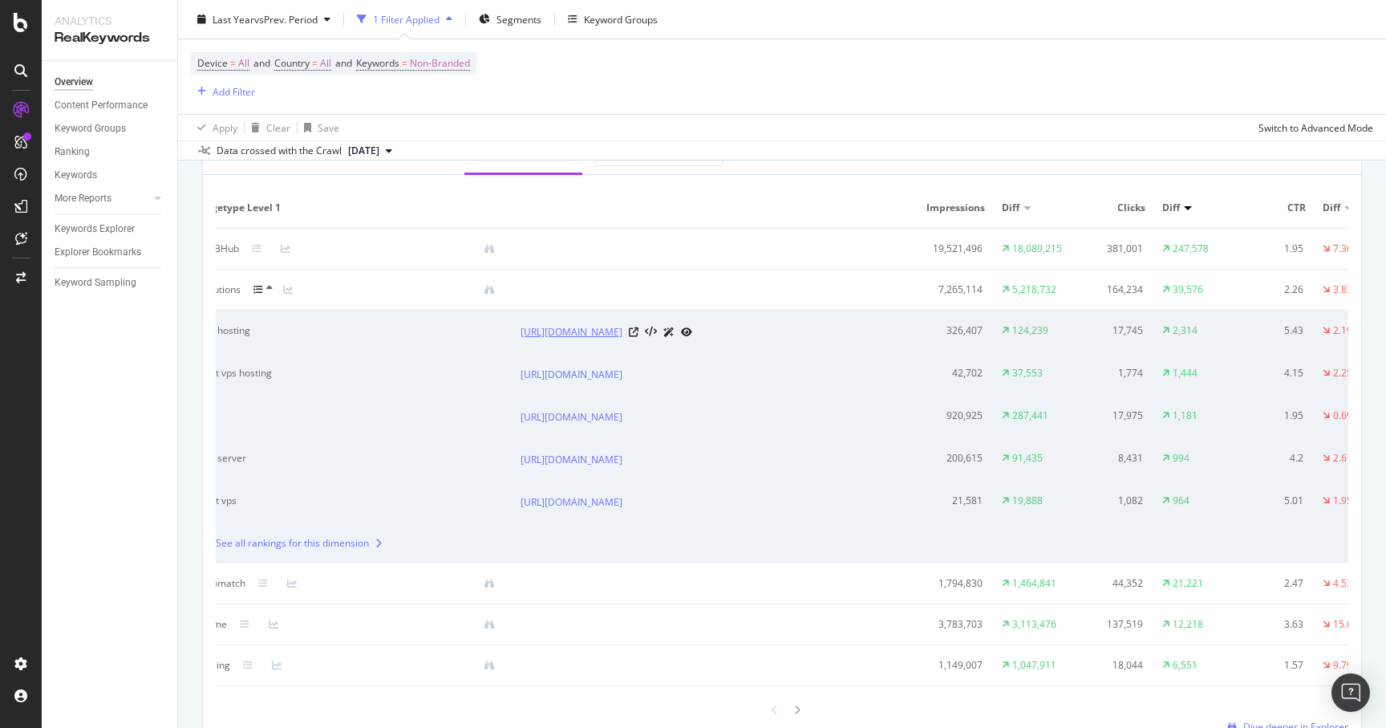
scroll to position [0, 0]
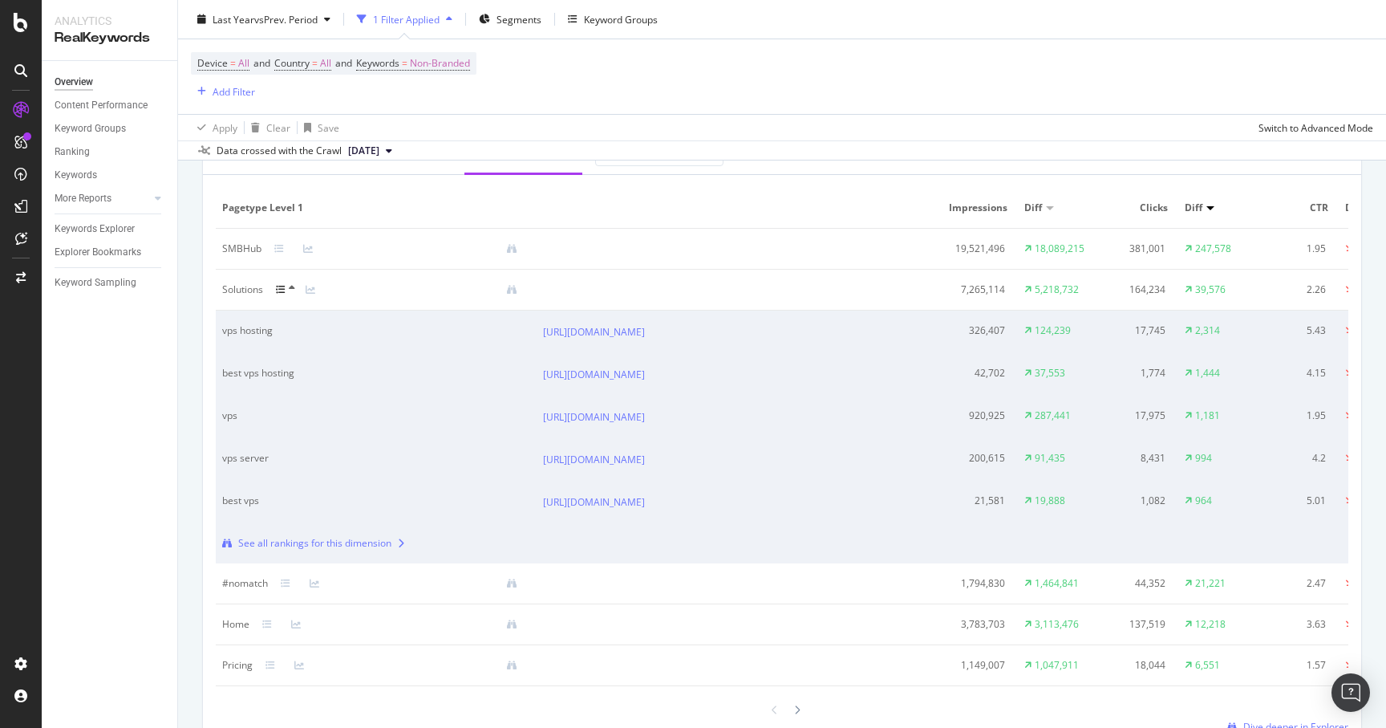
click at [290, 292] on icon at bounding box center [292, 288] width 6 height 10
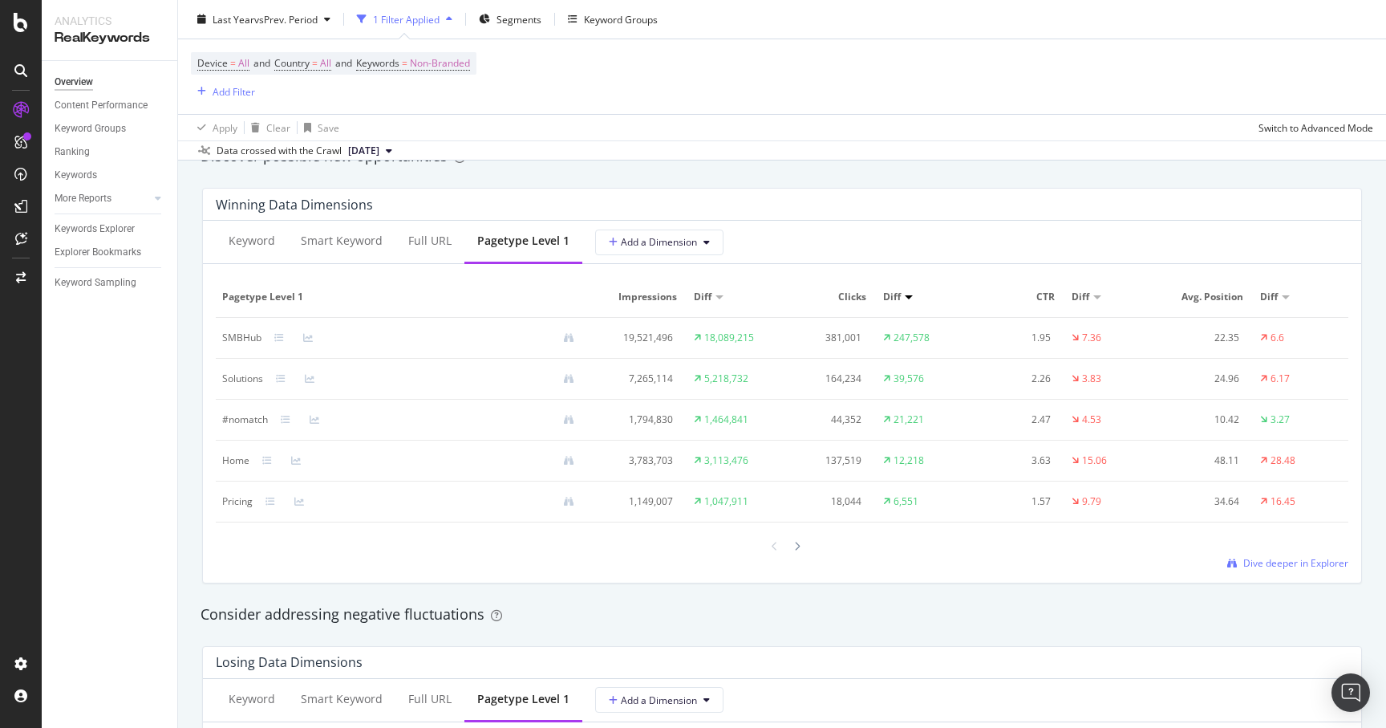
scroll to position [1423, 0]
click at [278, 340] on icon at bounding box center [279, 339] width 10 height 10
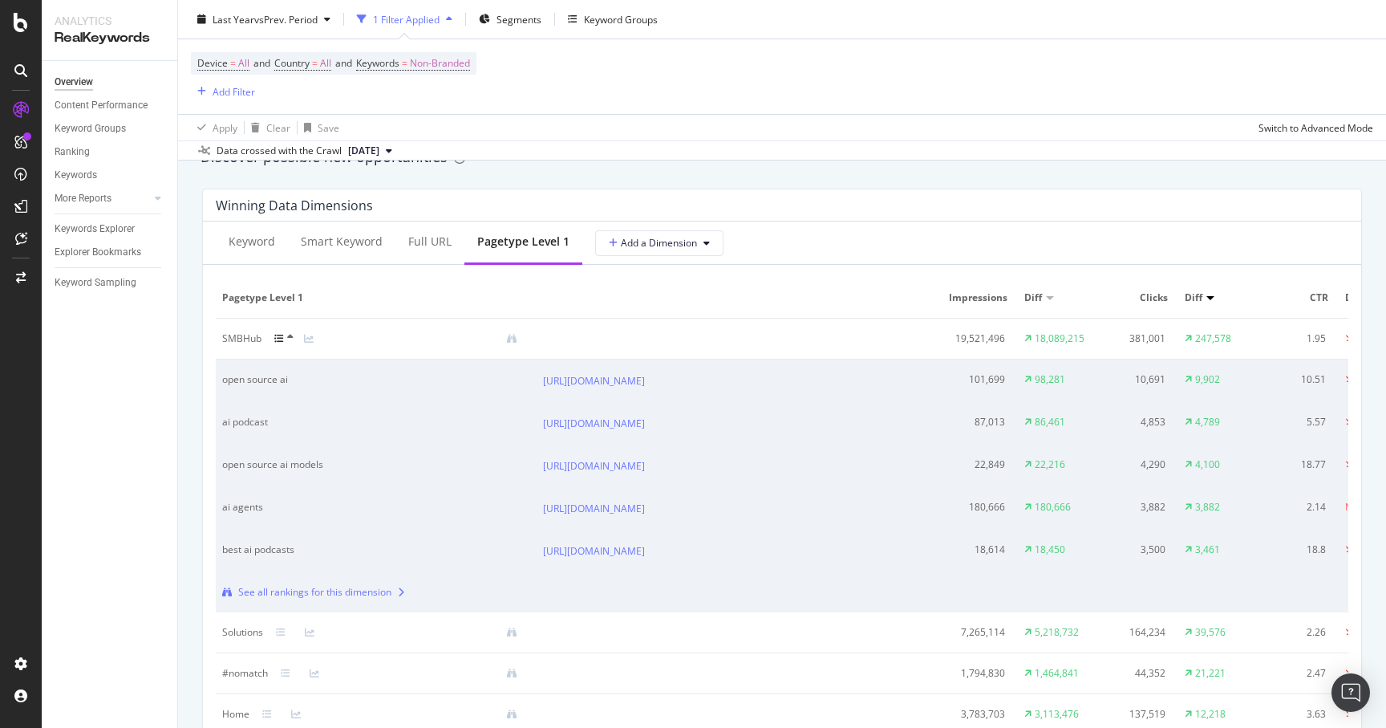
click at [278, 340] on icon at bounding box center [279, 339] width 10 height 10
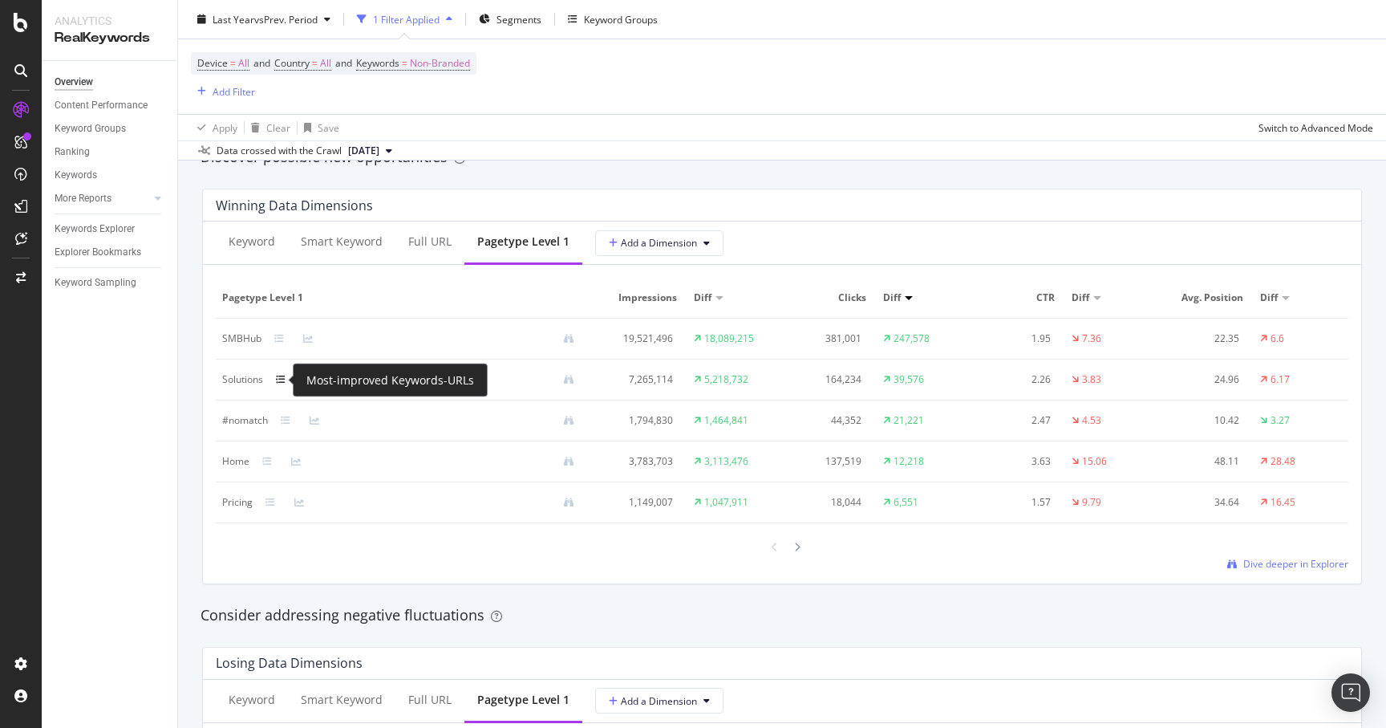
click at [281, 380] on icon at bounding box center [281, 380] width 10 height 10
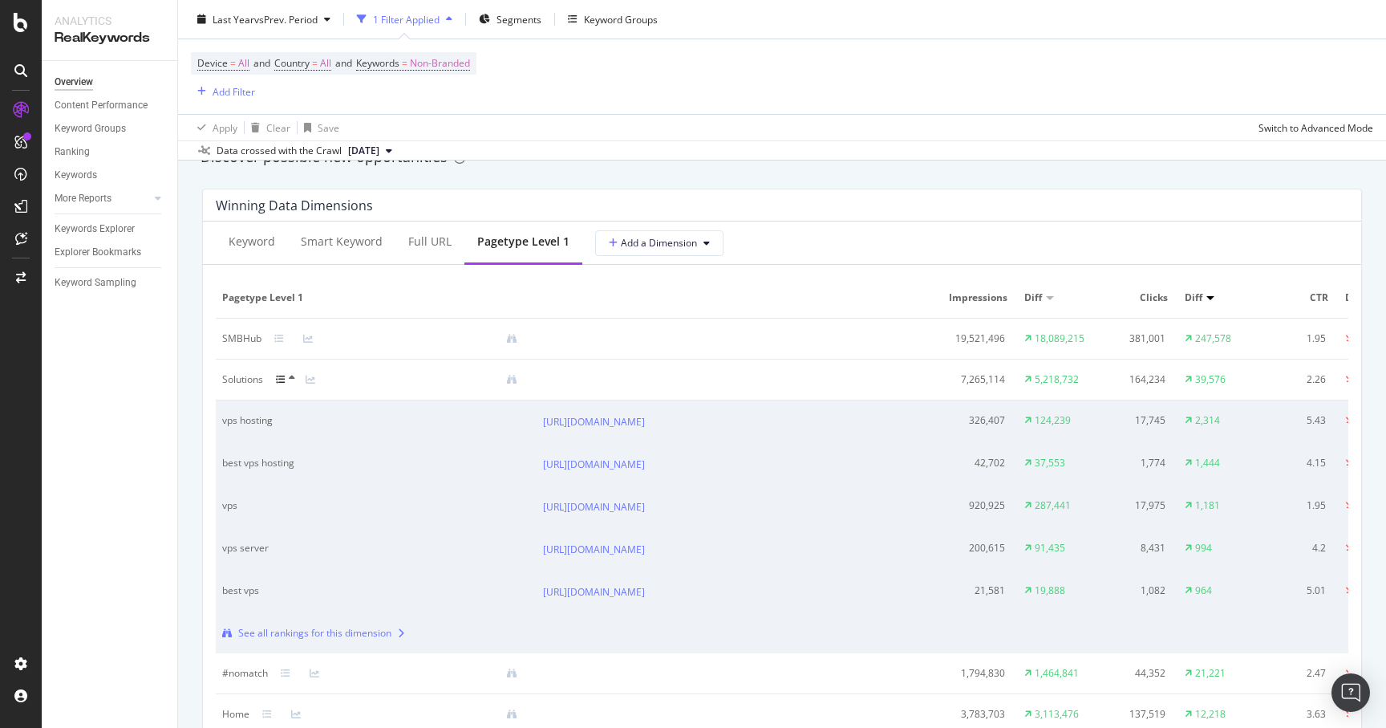
click at [281, 380] on icon at bounding box center [281, 380] width 10 height 10
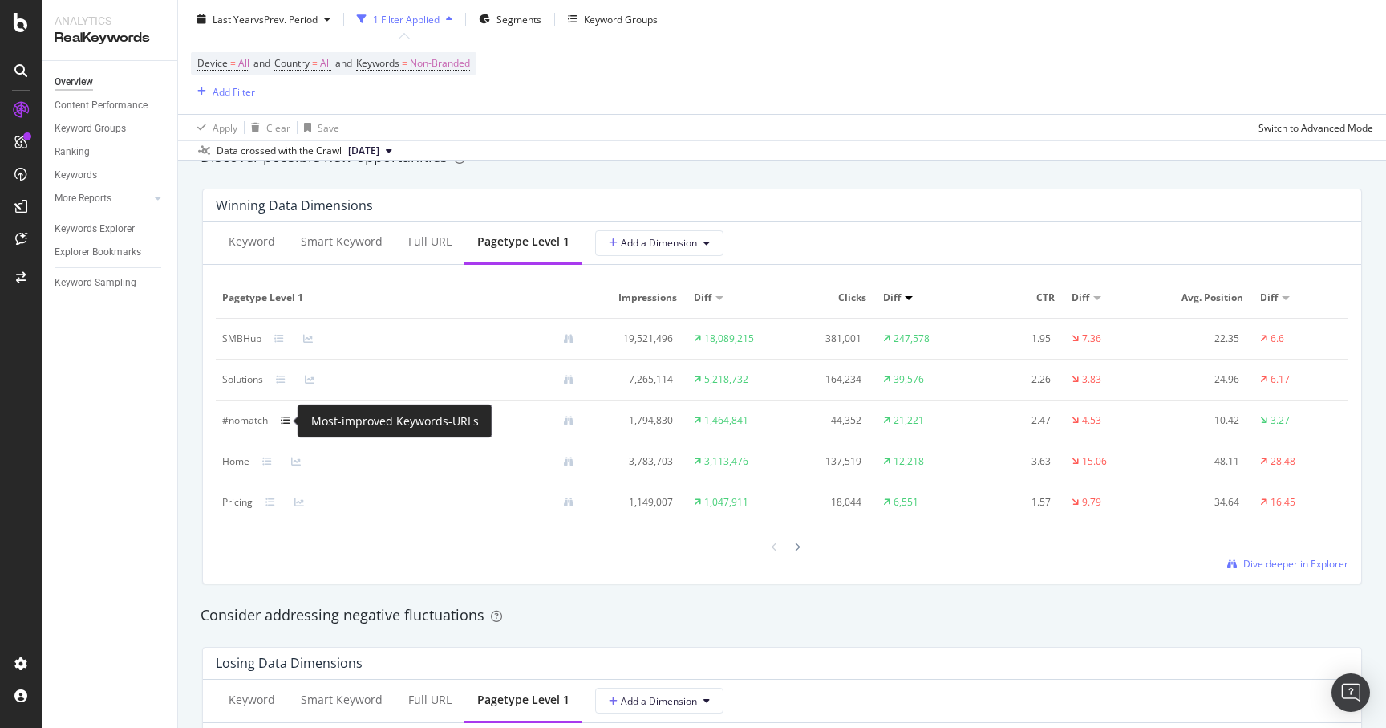
click at [282, 423] on icon at bounding box center [286, 421] width 10 height 10
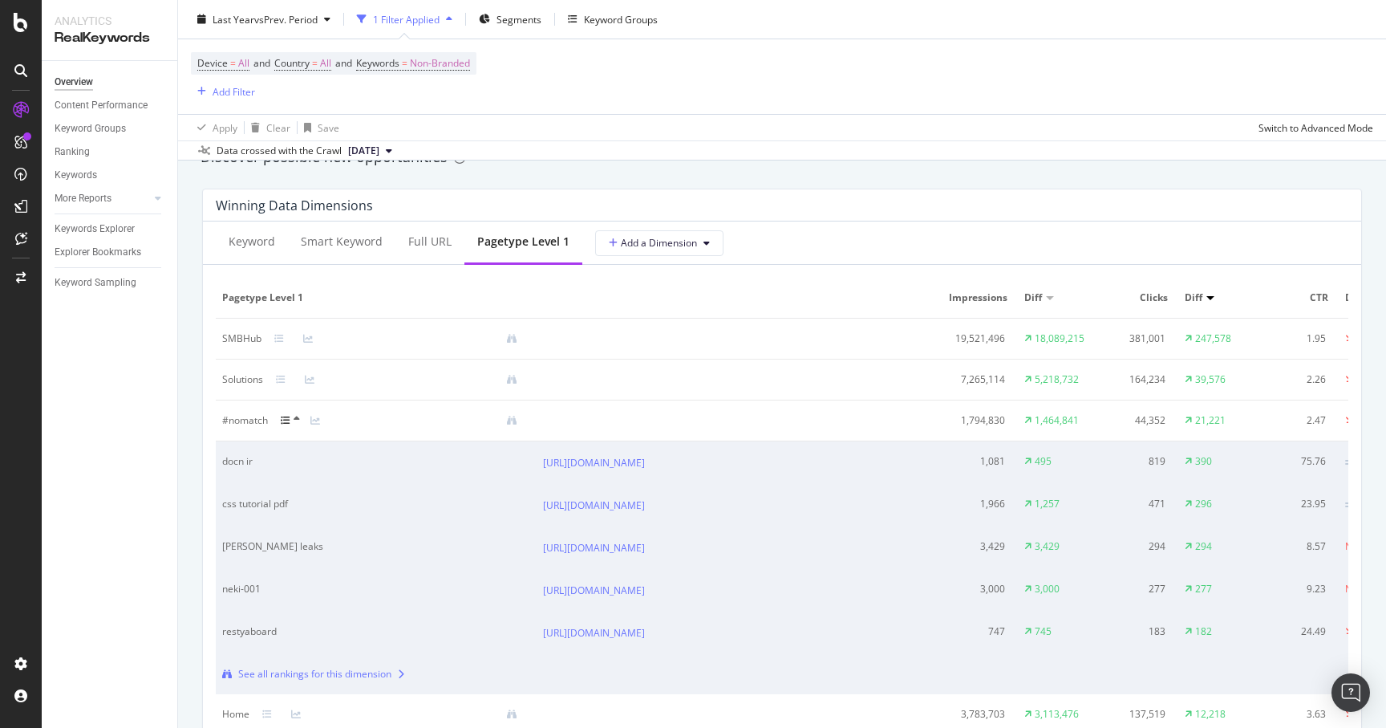
click at [282, 423] on icon at bounding box center [286, 421] width 10 height 10
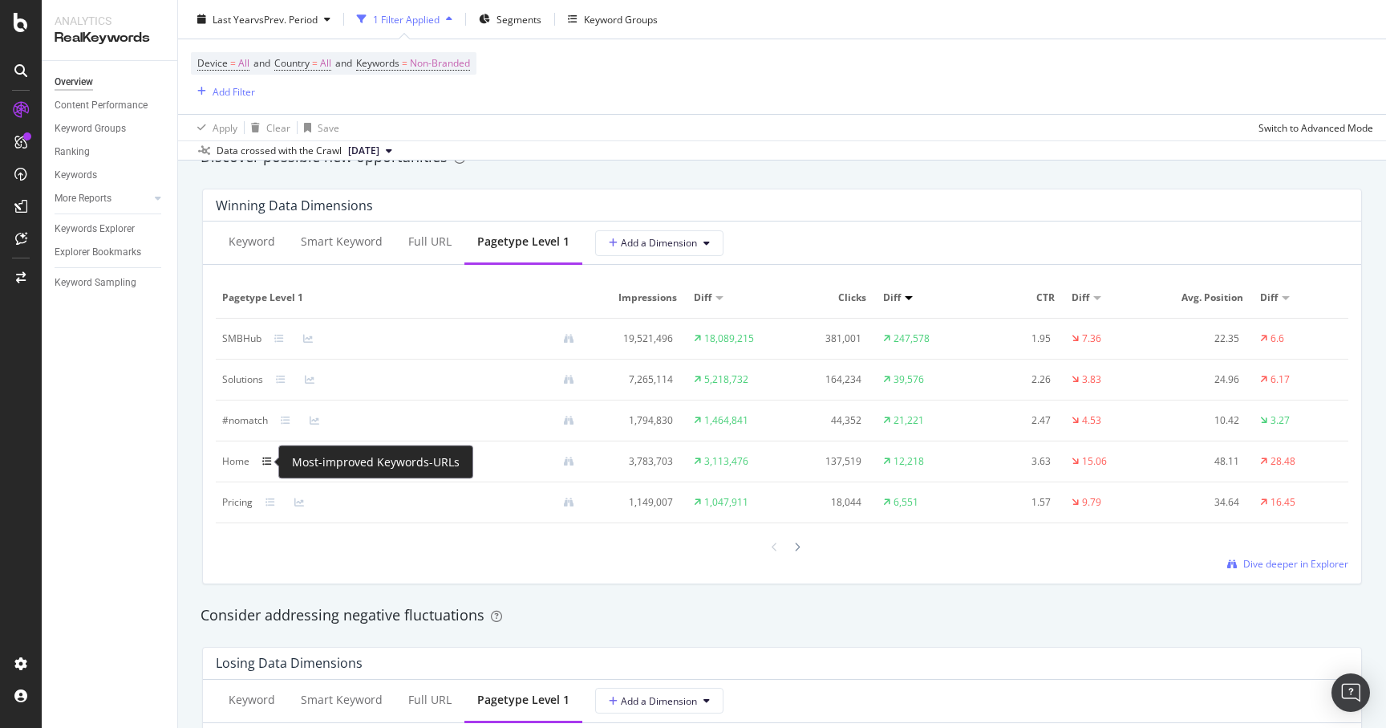
click at [269, 461] on icon at bounding box center [267, 462] width 10 height 10
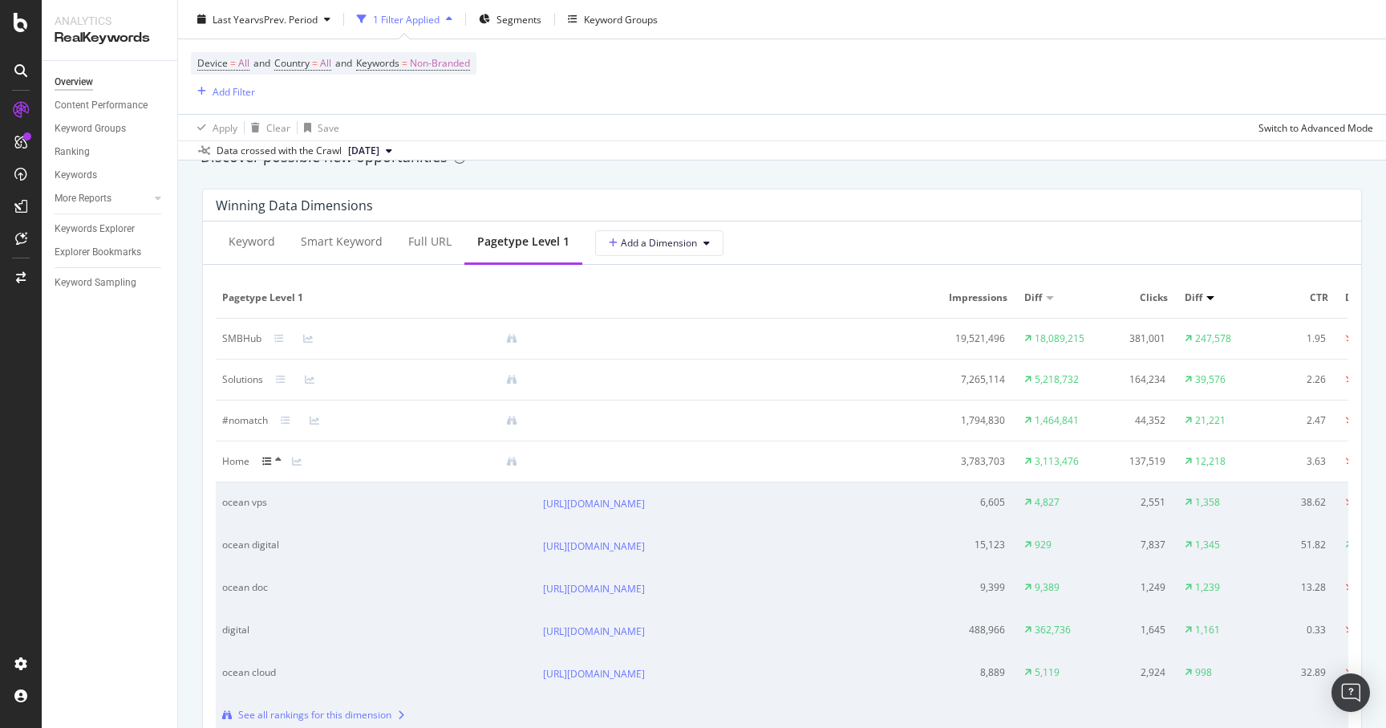
click at [269, 461] on icon at bounding box center [267, 462] width 10 height 10
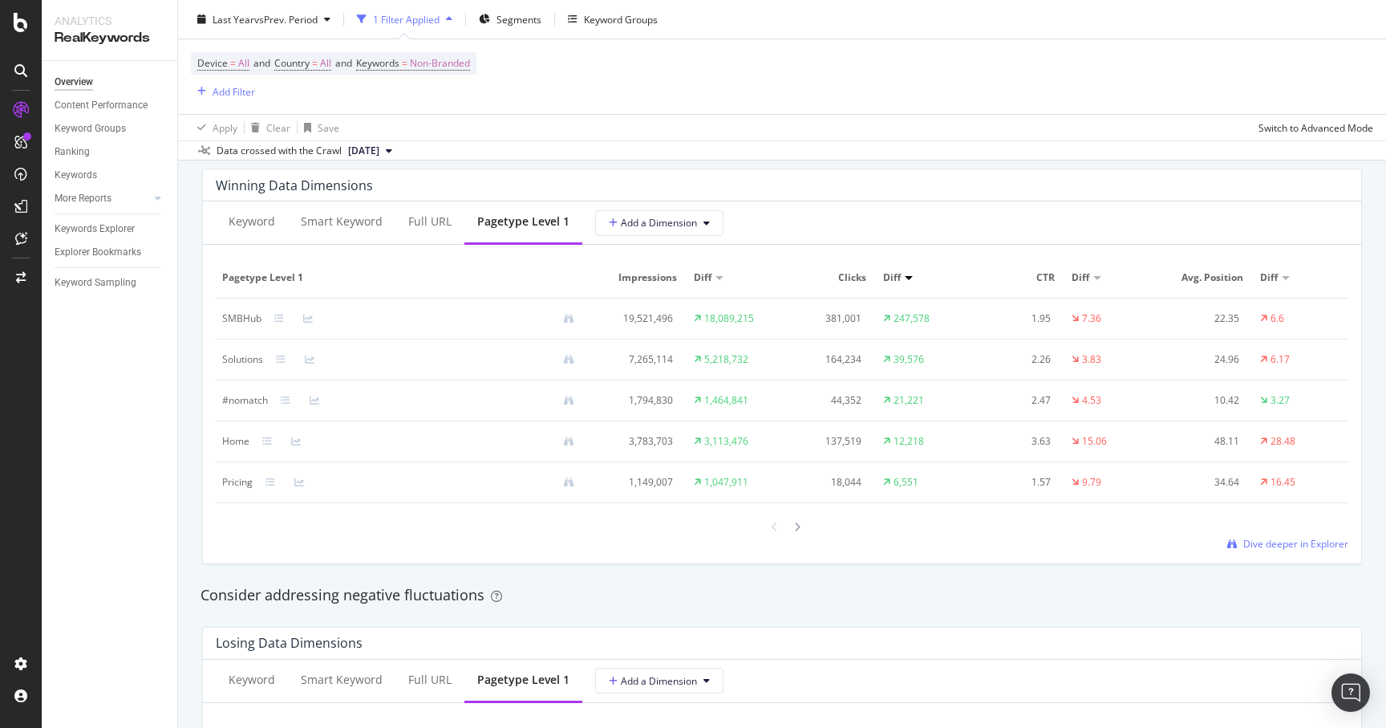
scroll to position [1439, 0]
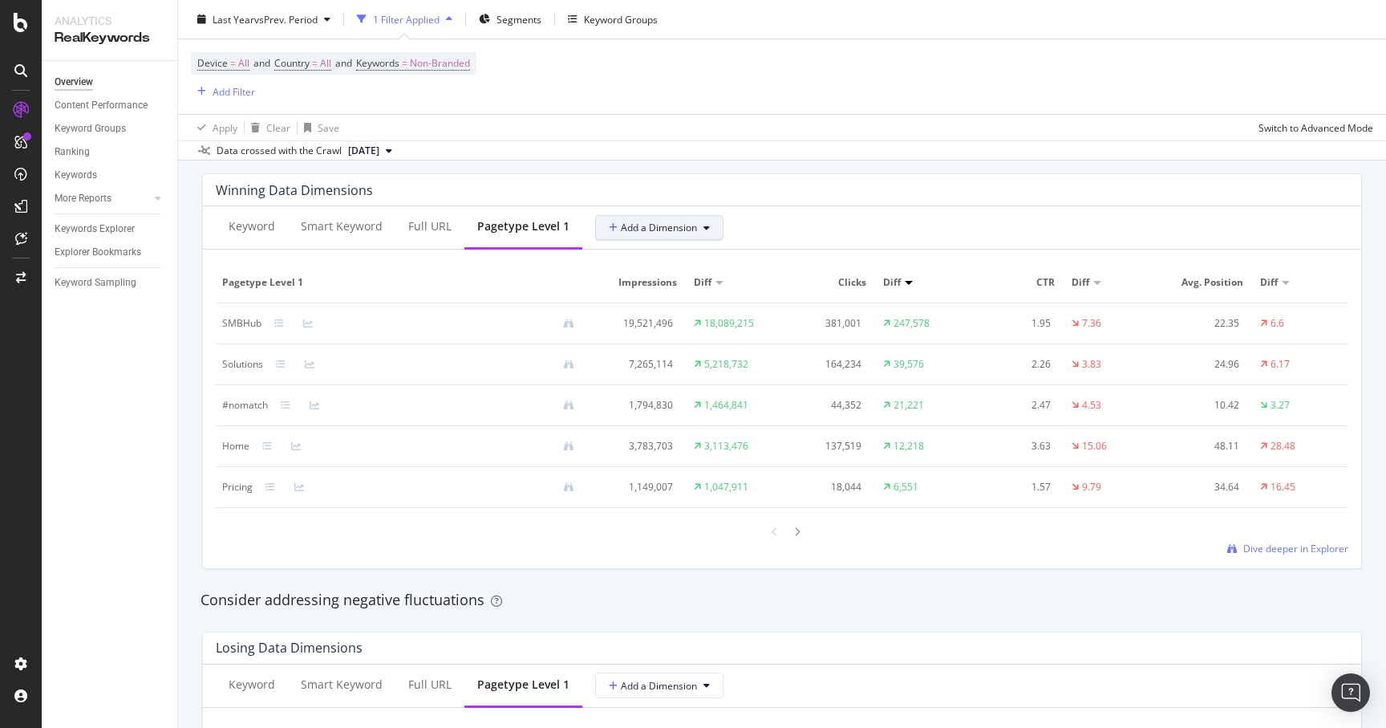
click at [683, 229] on span "Add a Dimension" at bounding box center [653, 228] width 88 height 14
click at [690, 301] on div "Select a Segment" at bounding box center [689, 311] width 199 height 26
click at [602, 259] on div "Select a Segment" at bounding box center [682, 254] width 170 height 27
click at [642, 347] on span "All Dimensions" at bounding box center [636, 344] width 67 height 14
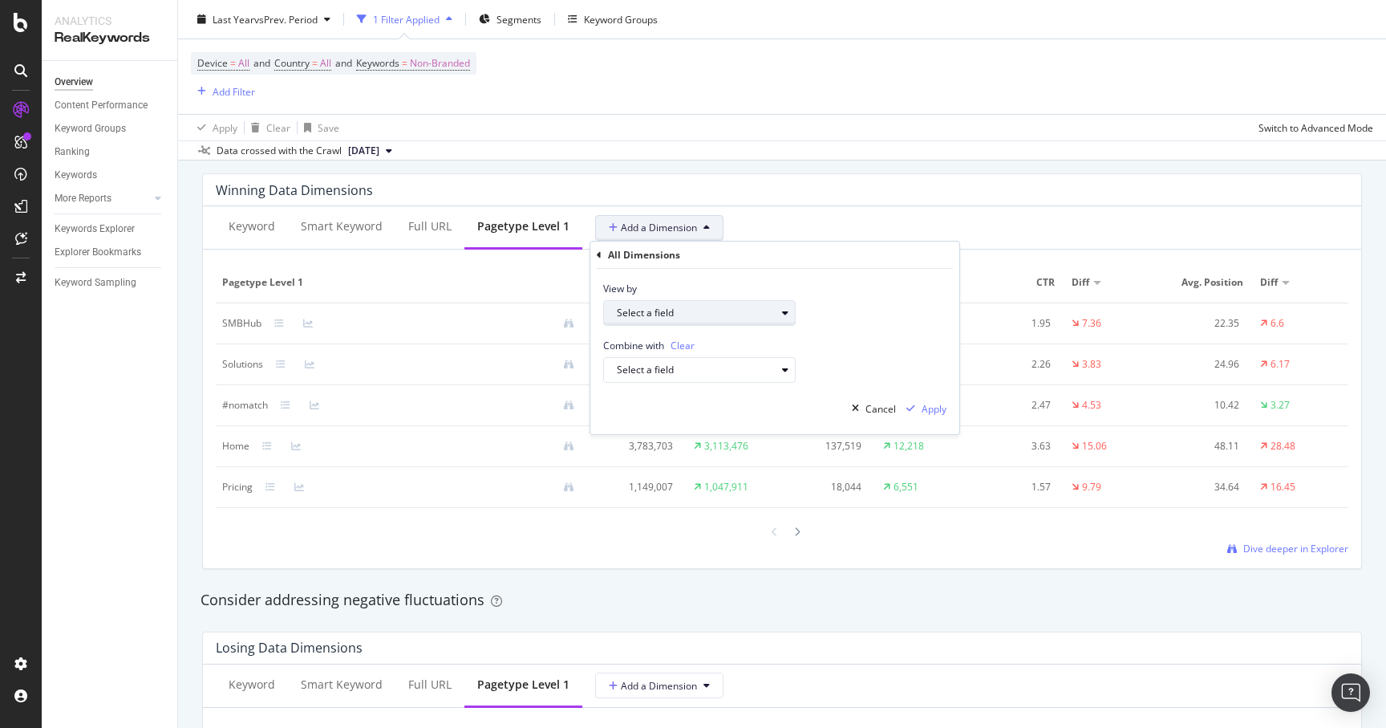
click at [755, 312] on div "Select a field" at bounding box center [696, 313] width 159 height 10
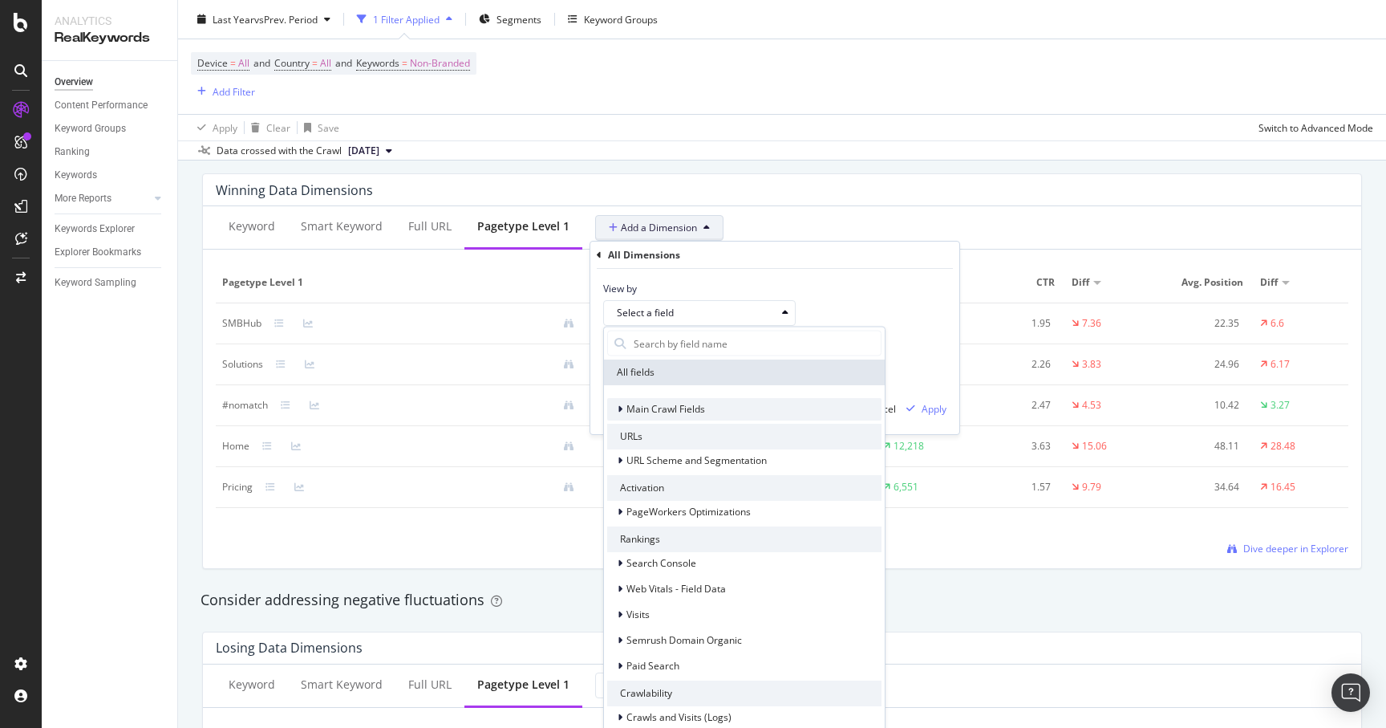
click at [737, 414] on div "Main Crawl Fields" at bounding box center [744, 409] width 274 height 22
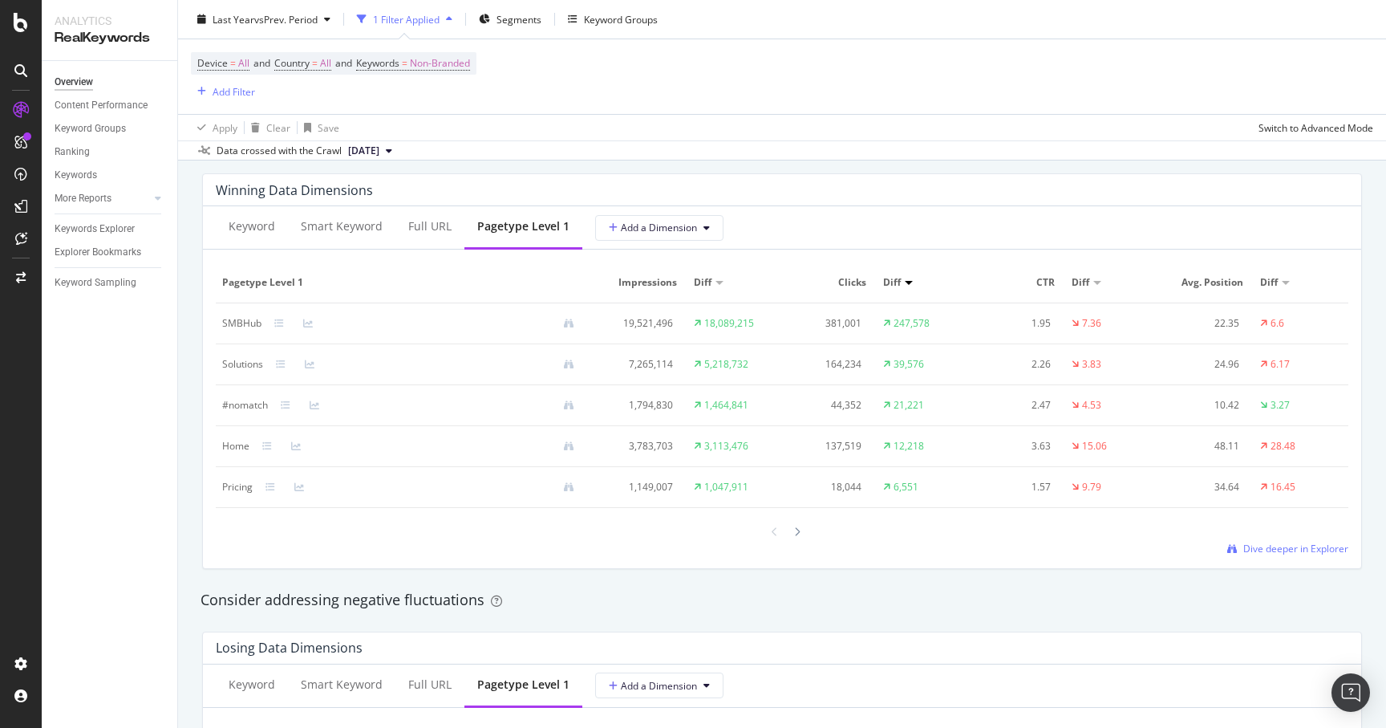
click at [840, 182] on div "Winning Data Dimensions" at bounding box center [778, 190] width 1125 height 16
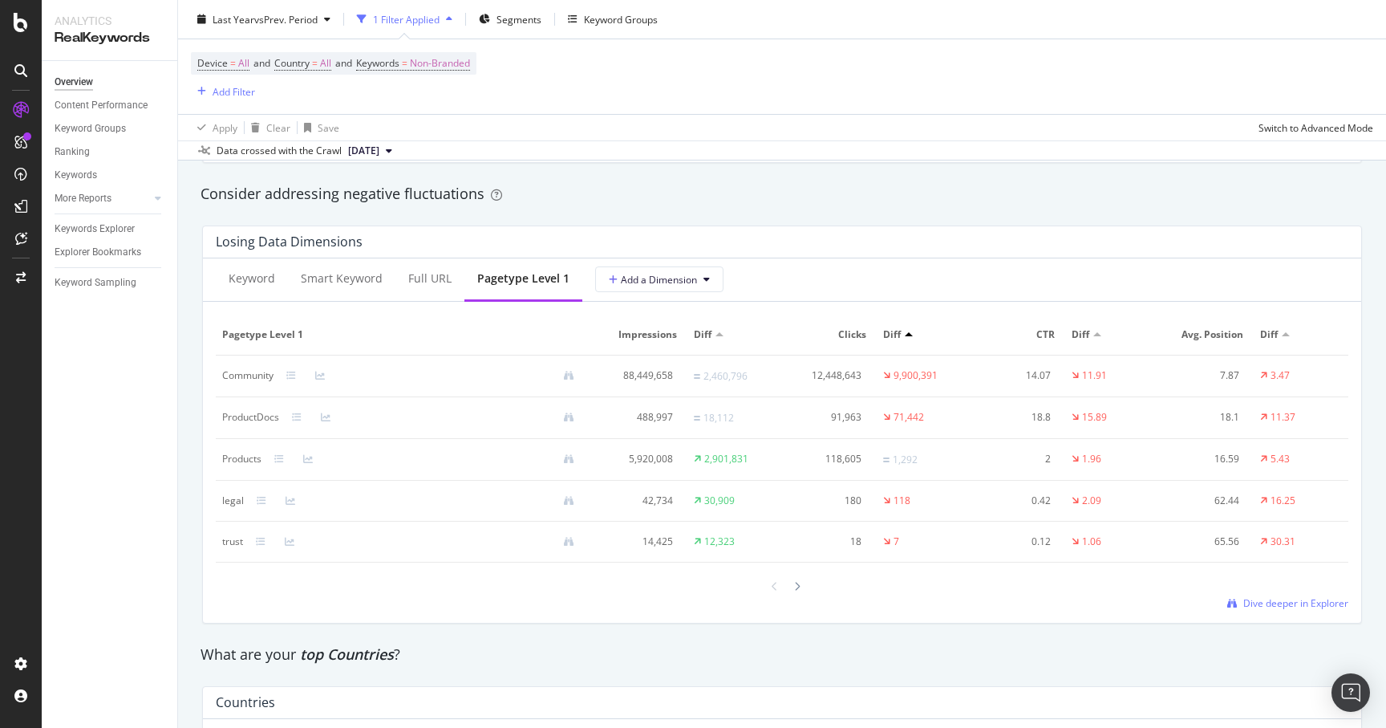
scroll to position [1853, 0]
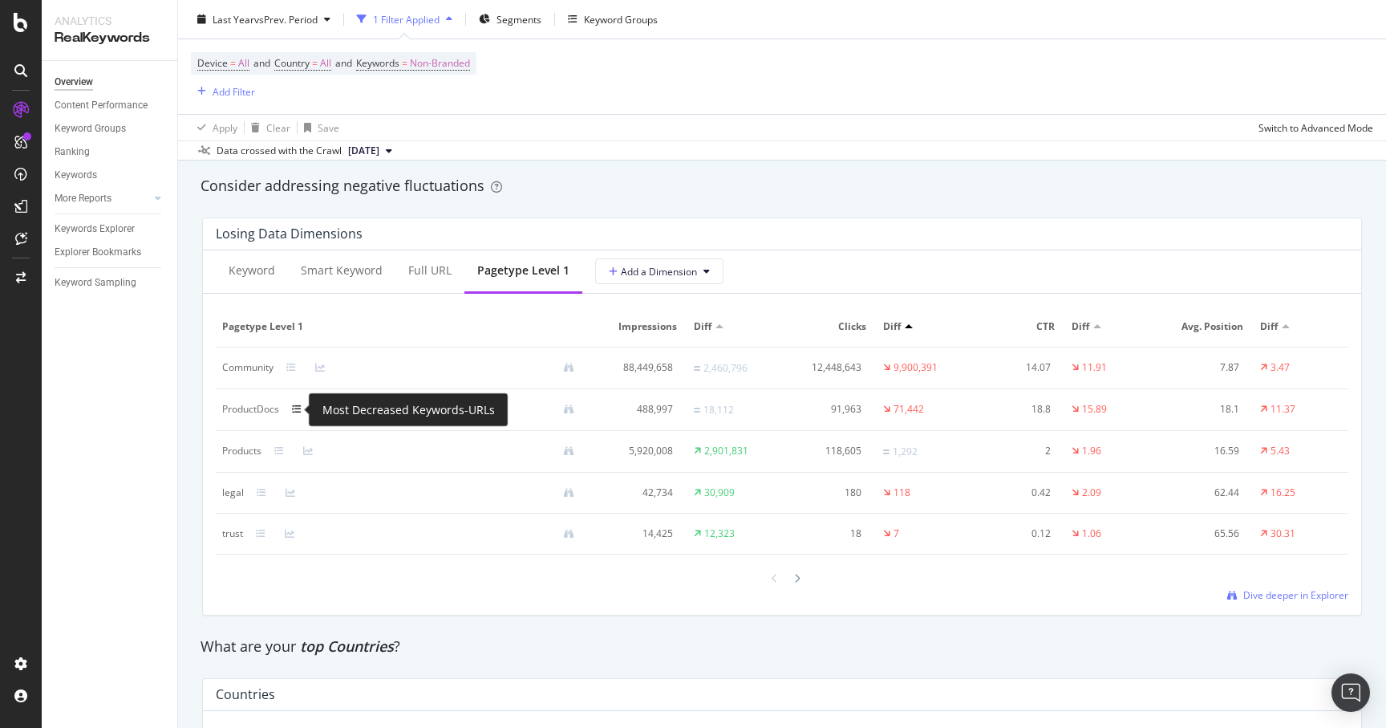
click at [301, 409] on icon at bounding box center [297, 409] width 10 height 10
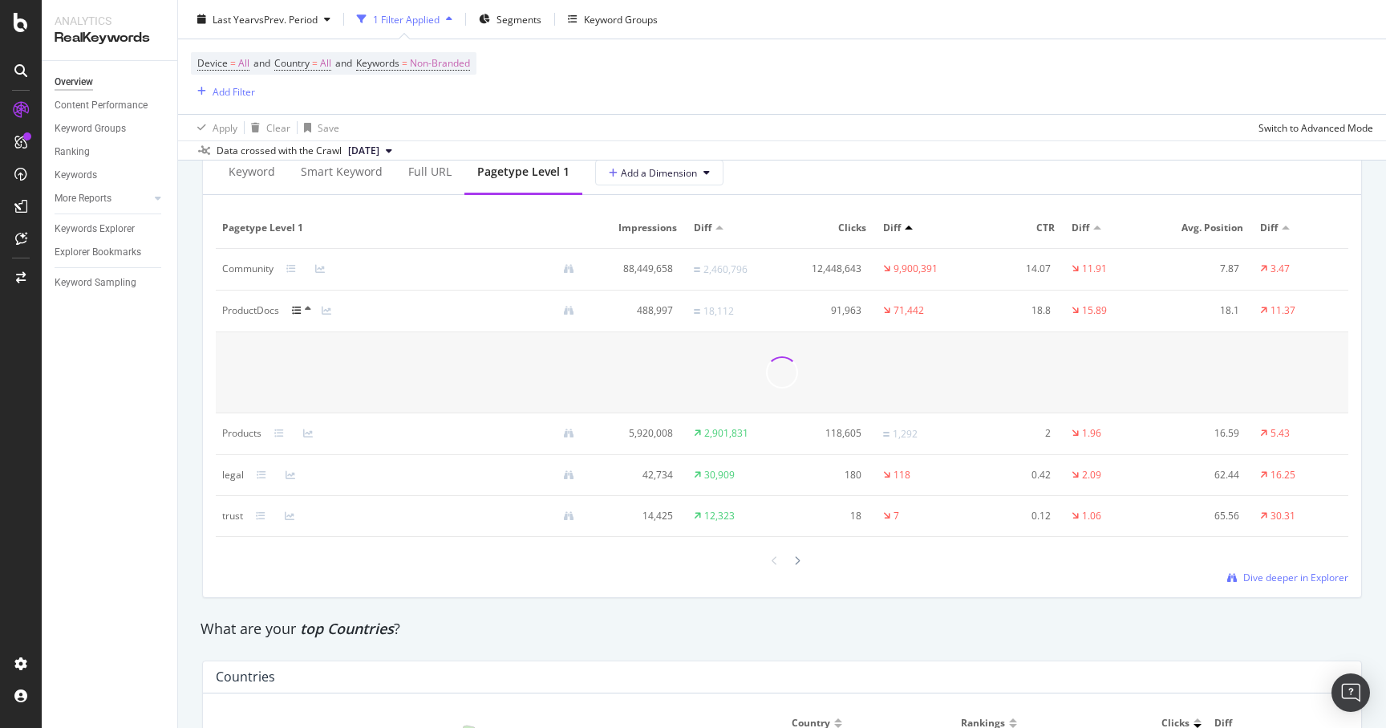
scroll to position [2001, 0]
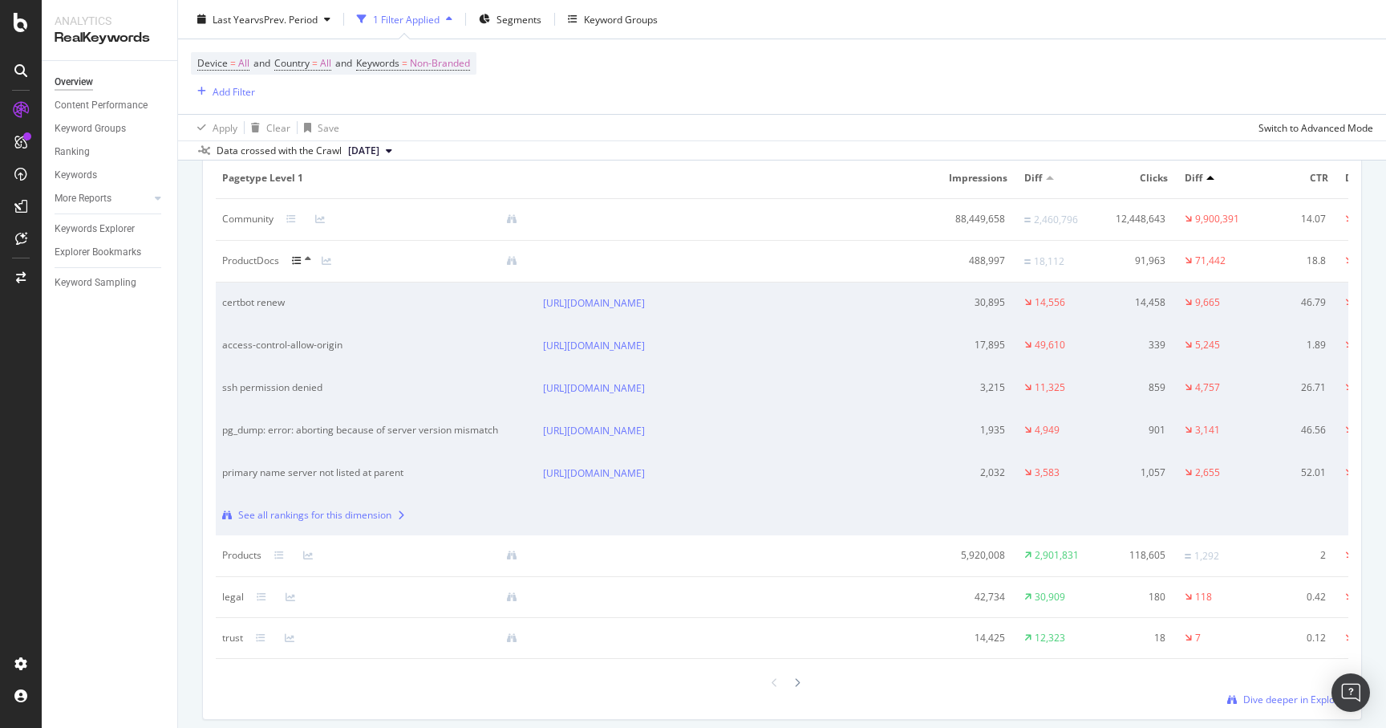
click at [298, 264] on icon at bounding box center [297, 261] width 10 height 10
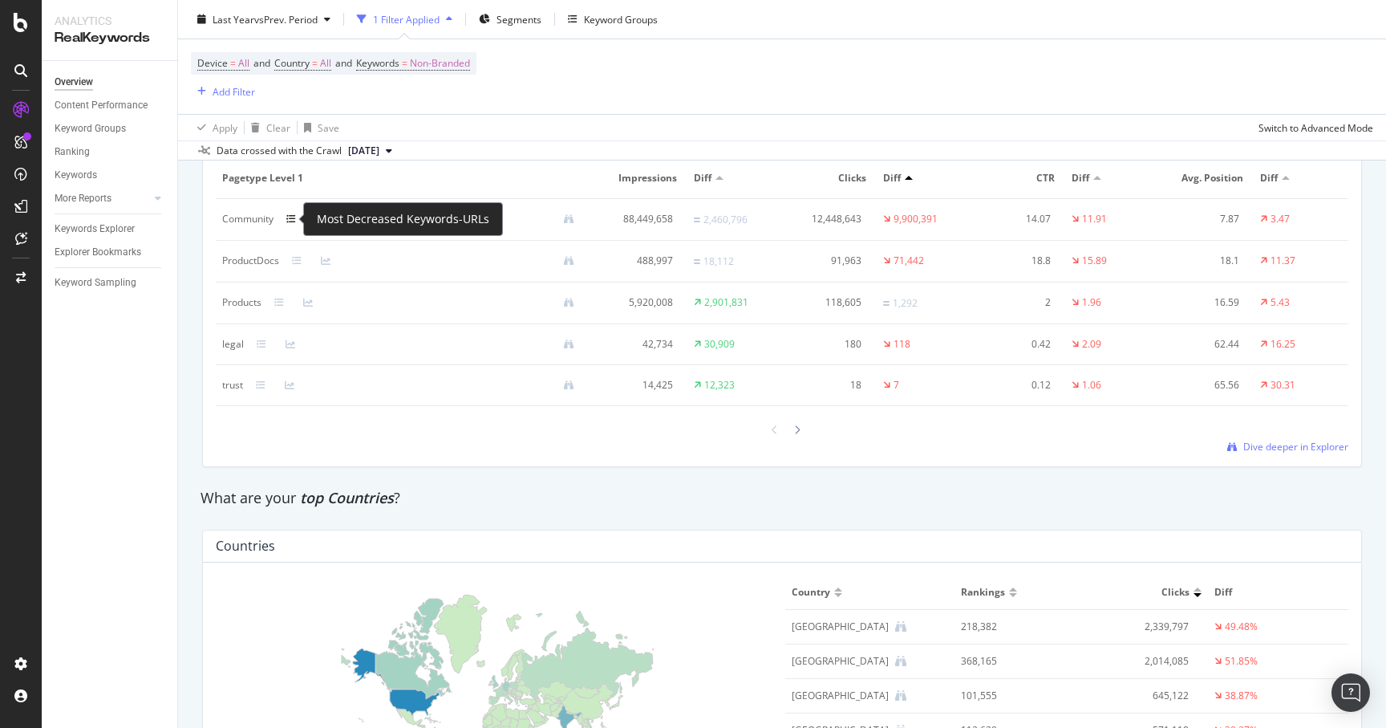
click at [294, 223] on icon at bounding box center [291, 219] width 10 height 10
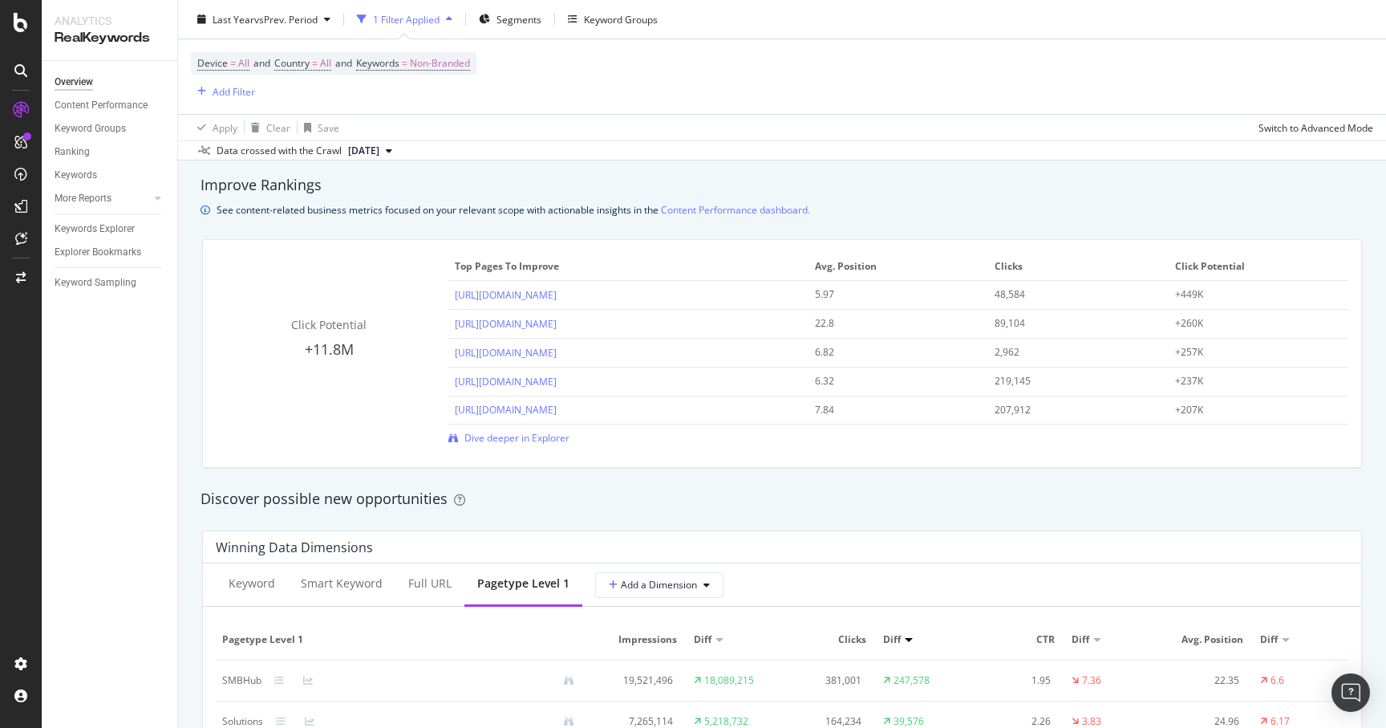
scroll to position [1216, 0]
